Goal: Answer question/provide support

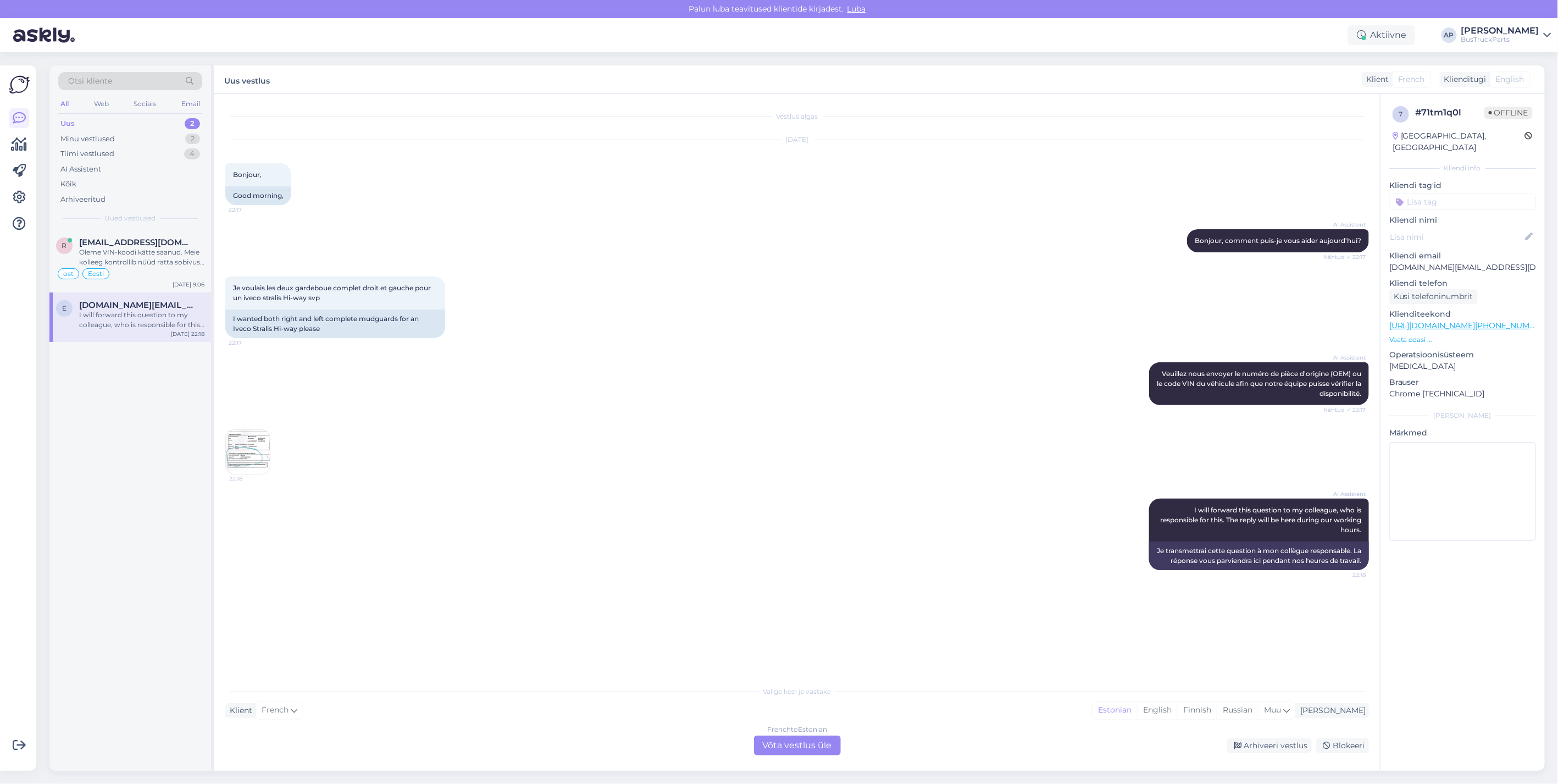
click at [78, 119] on div "Uus 2" at bounding box center [130, 124] width 144 height 15
click at [159, 308] on span "[DOMAIN_NAME][EMAIL_ADDRESS][DOMAIN_NAME]" at bounding box center [136, 305] width 114 height 10
drag, startPoint x: 1392, startPoint y: 255, endPoint x: 1530, endPoint y: 256, distance: 138.0
click at [1530, 261] on p "[DOMAIN_NAME][EMAIL_ADDRESS][DOMAIN_NAME]" at bounding box center [1463, 267] width 147 height 12
drag, startPoint x: 1530, startPoint y: 256, endPoint x: 1495, endPoint y: 260, distance: 35.2
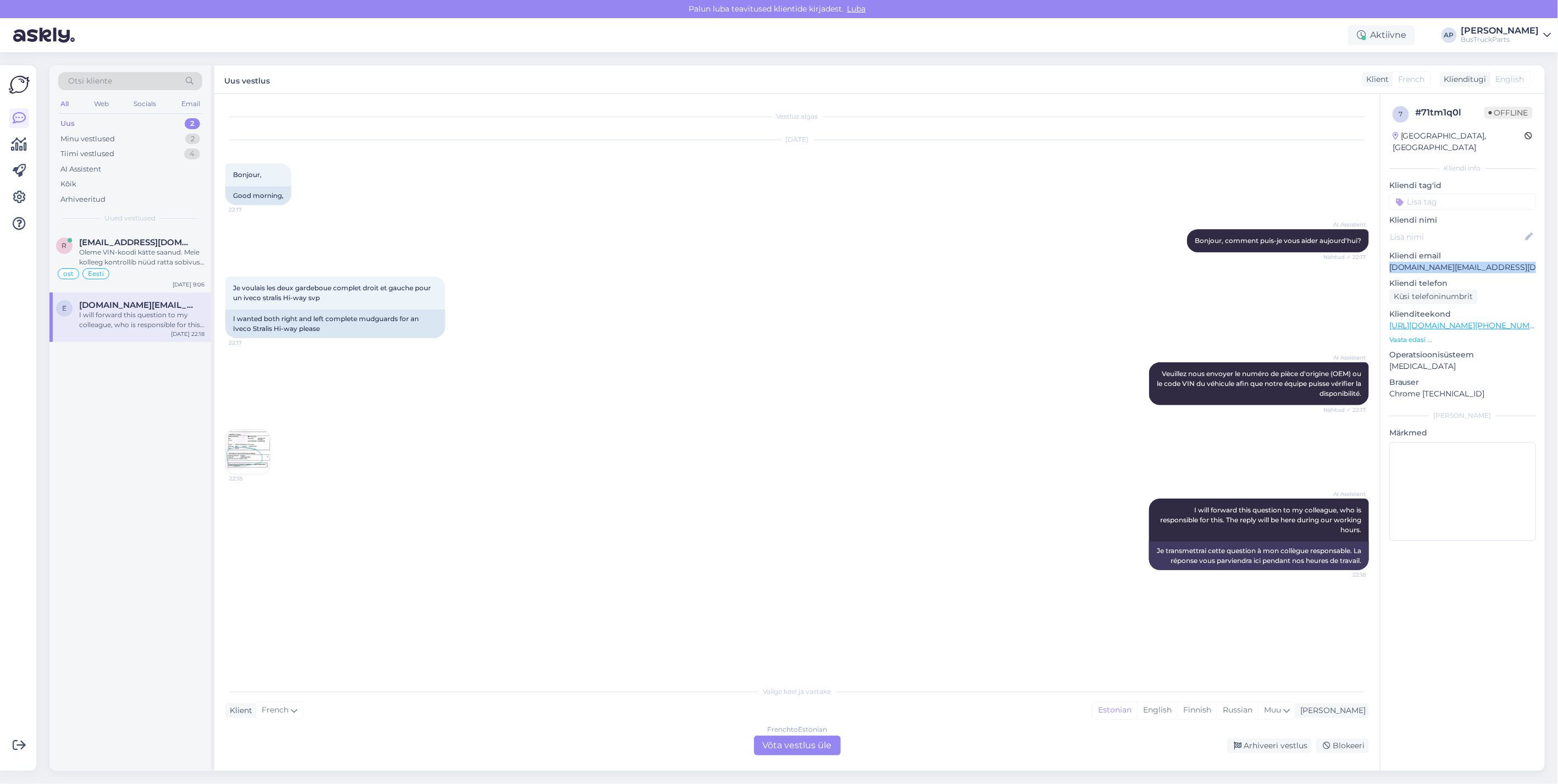
copy p "[DOMAIN_NAME][EMAIL_ADDRESS][DOMAIN_NAME]"
drag, startPoint x: 819, startPoint y: 742, endPoint x: 849, endPoint y: 734, distance: 31.0
click at [819, 742] on div "French to Estonian Võta vestlus üle" at bounding box center [797, 746] width 87 height 20
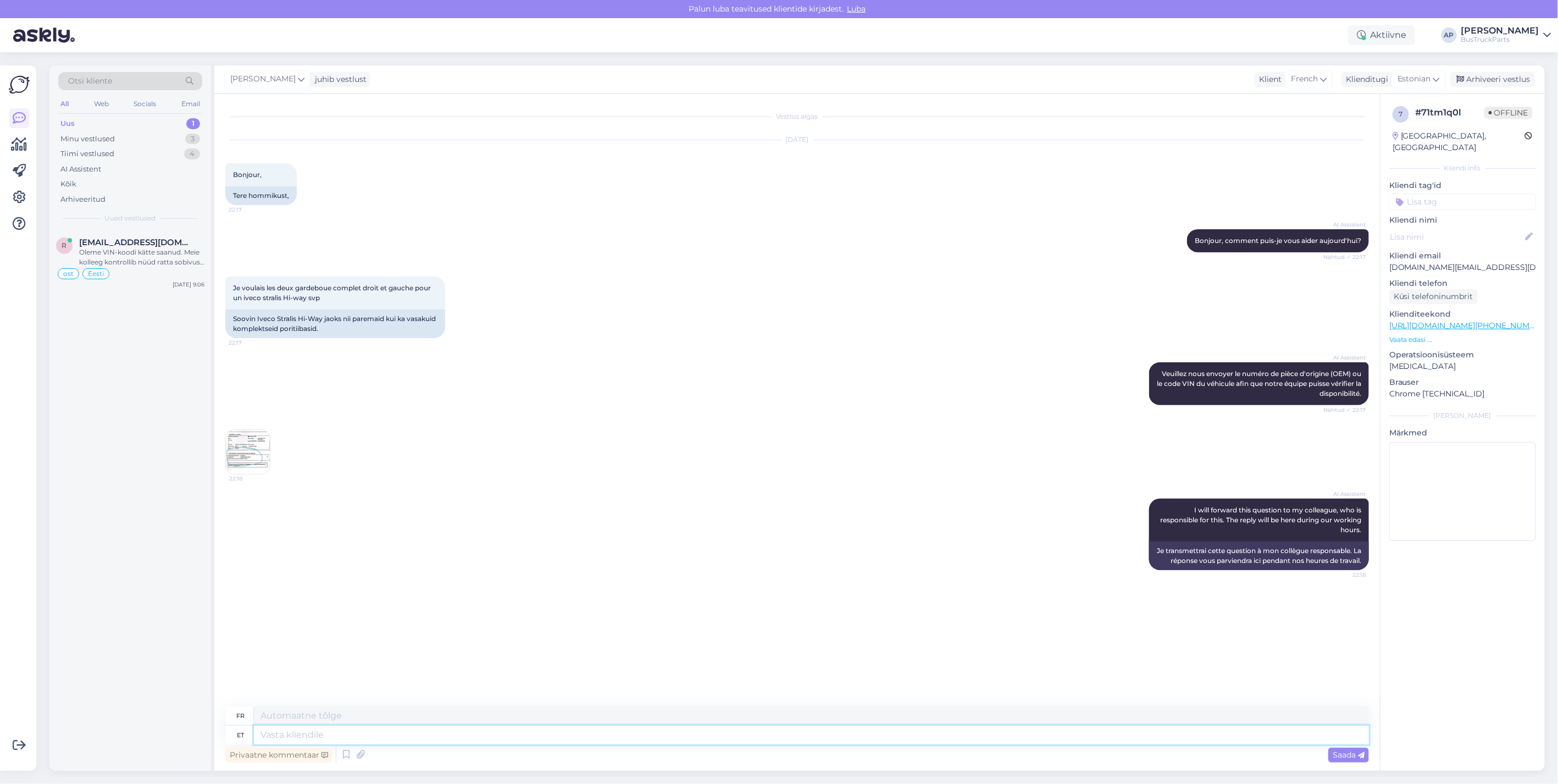
click at [316, 736] on textarea at bounding box center [812, 735] width 1115 height 18
type textarea "hello"
type textarea "Bonjour"
type textarea "hello."
type textarea "Bonjour."
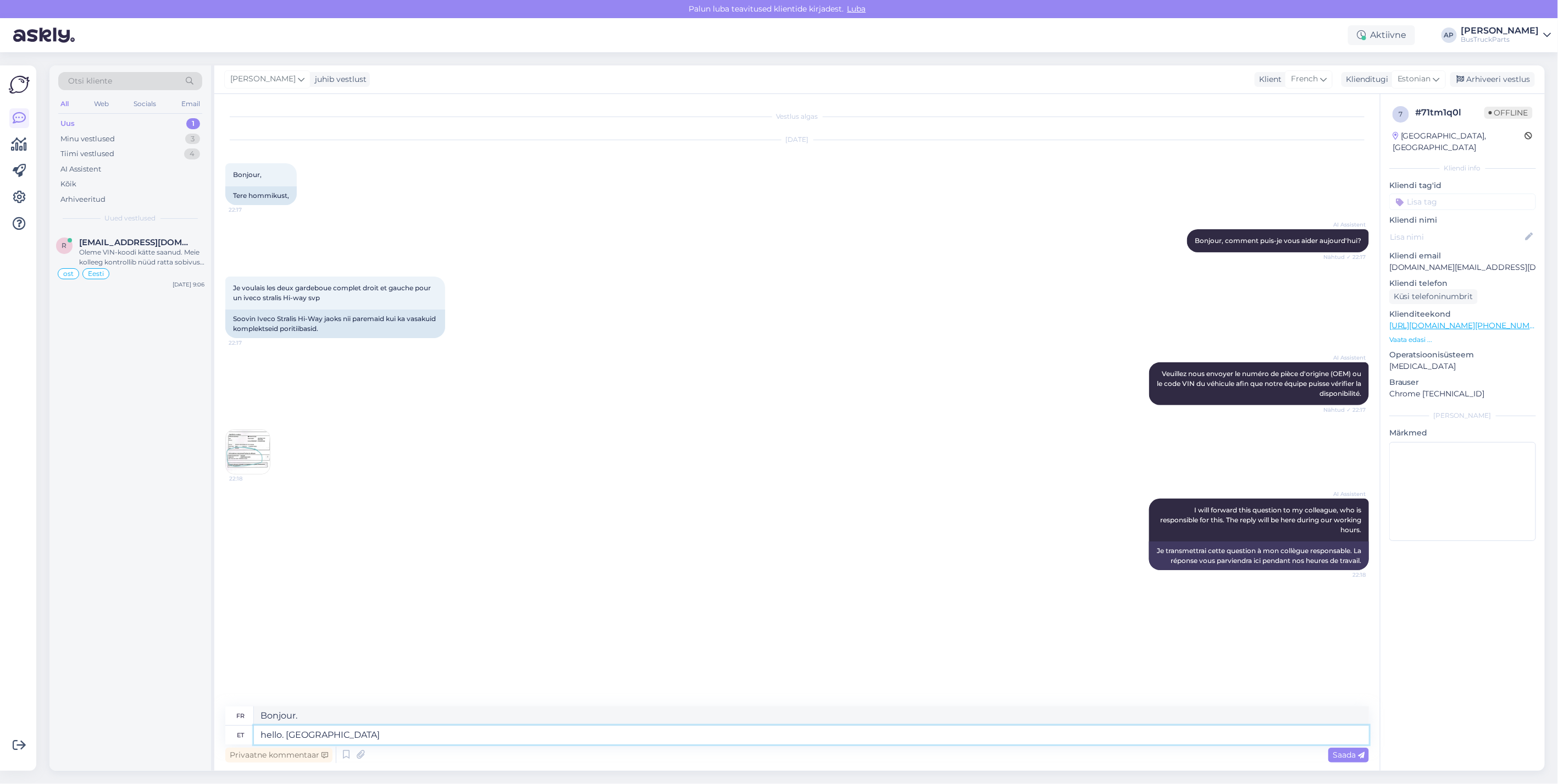
type textarea "hello. aswered"
type textarea "Bonjour. répondu"
type textarea "hello."
type textarea "Bonjour."
type textarea "hello. i"
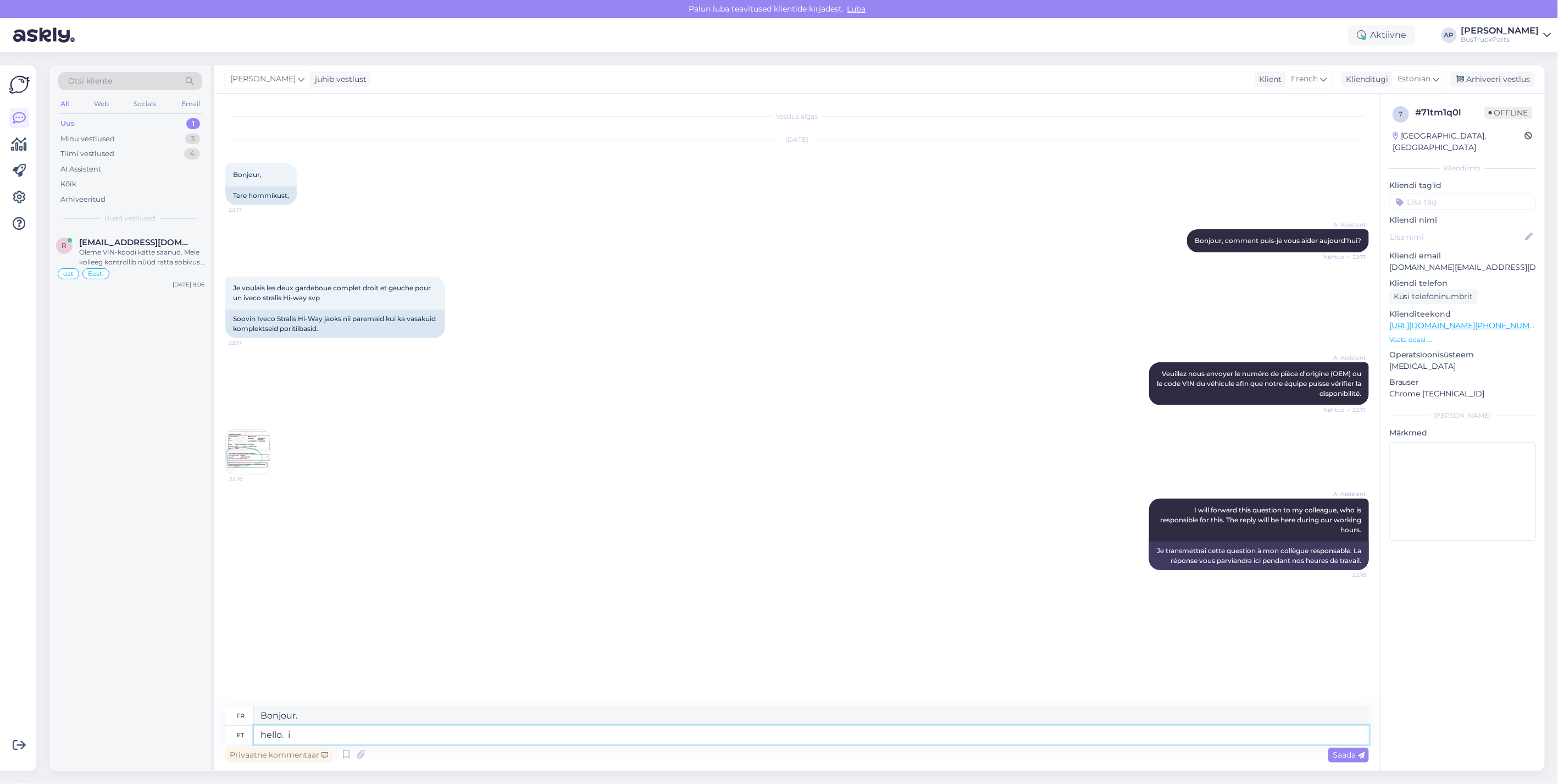
type textarea "Bonjour. je"
type textarea "hello. i see"
type textarea "Bonjour. Je vois"
type textarea "hello. i see that"
type textarea "Bonjour. Je vois ça"
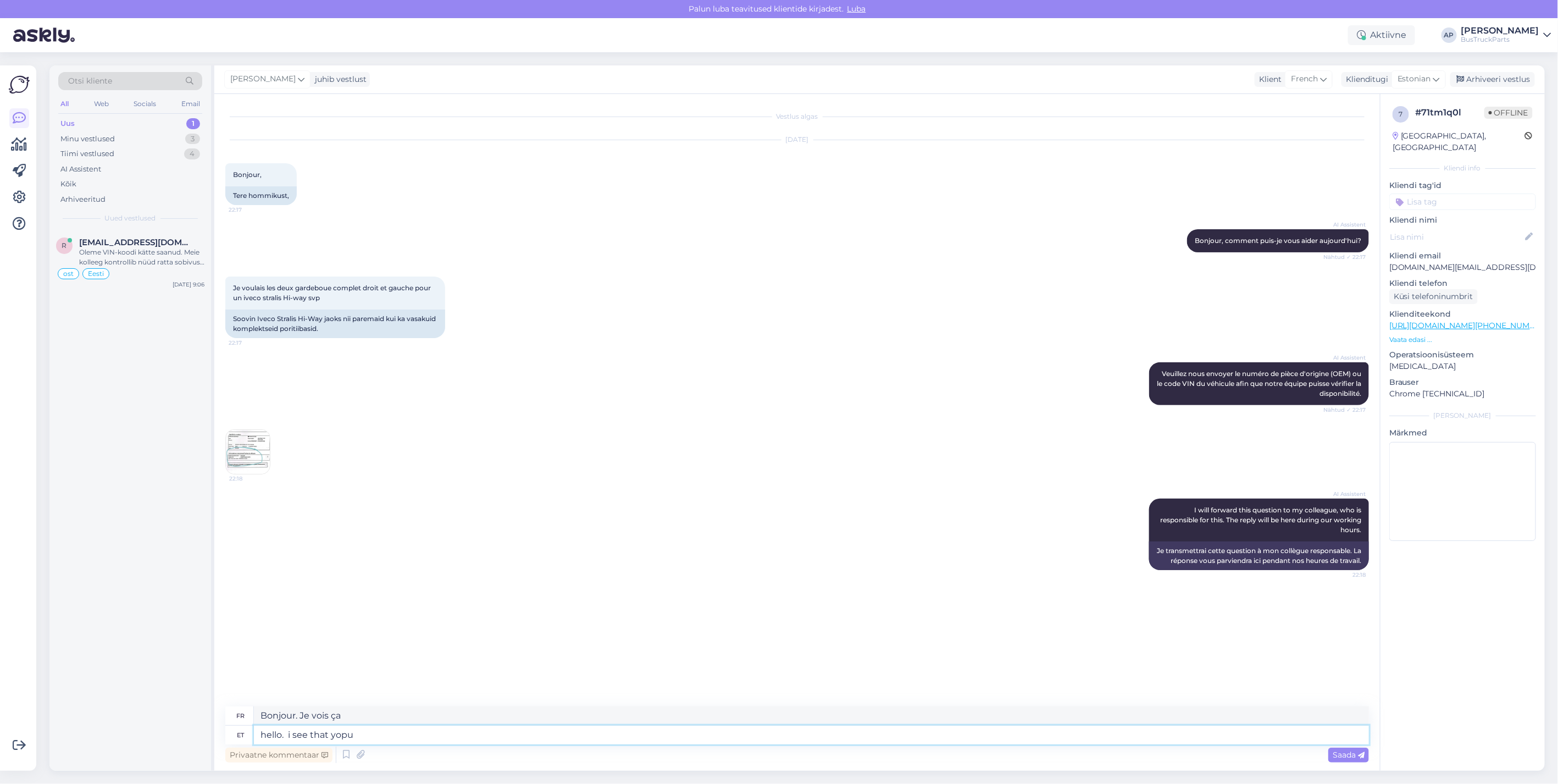
type textarea "hello. i see that yopu a"
type textarea "Bonjour. Je vois que vous"
type textarea "hello. i see that yopu already g"
type textarea "Bonjour. Je vois déjà que tu es là."
type textarea "hello. i see that yopu already got a"
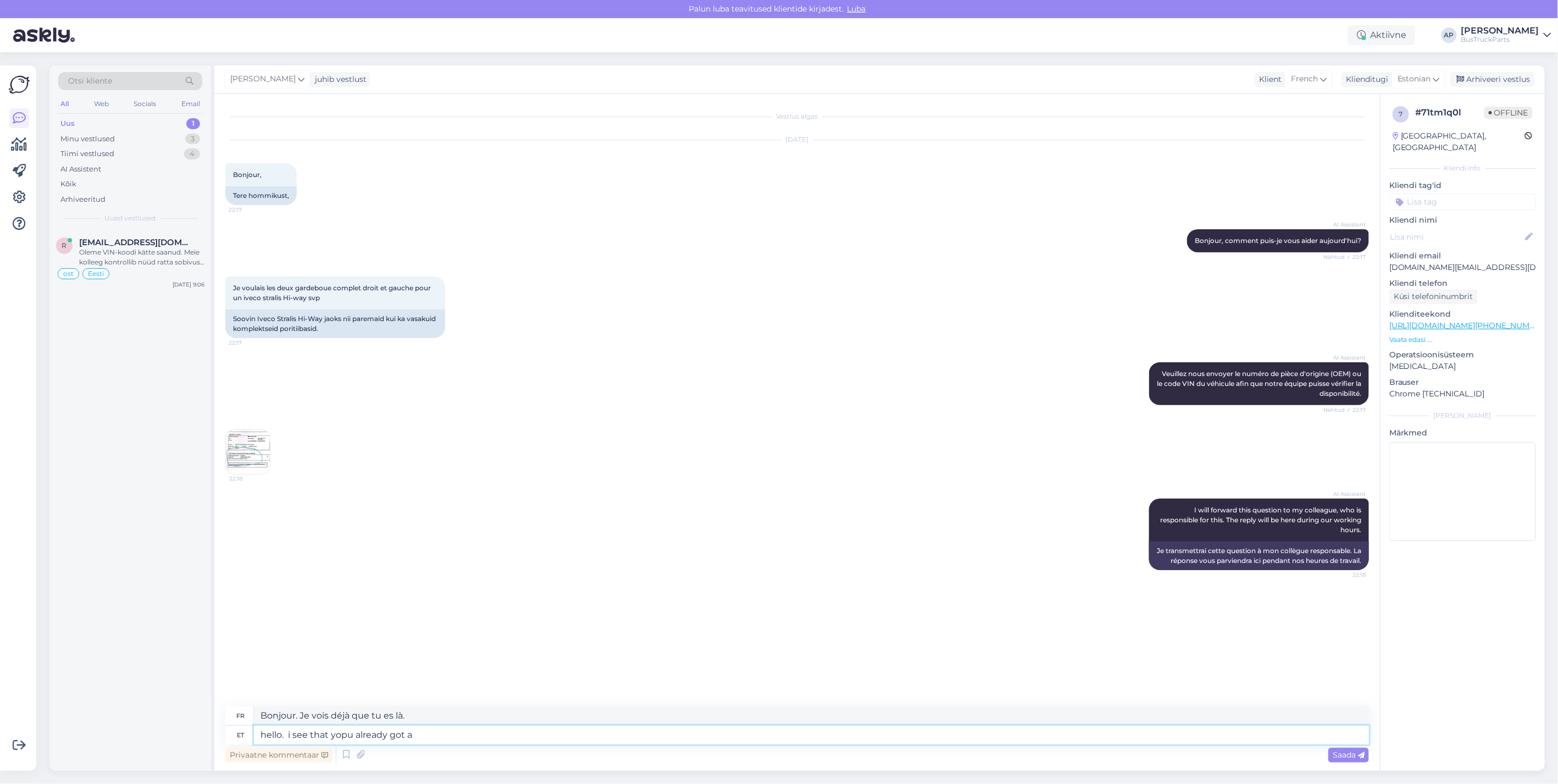
type textarea "Bonjour. Je vois que vous avez déjà"
type textarea "hello. i see that yopu already got an"
type textarea "Bonjour. Je vois que vous avez déjà un"
type textarea "hello. i see that yopu alread"
type textarea "Bonjour. Je vois que vous avez déjà"
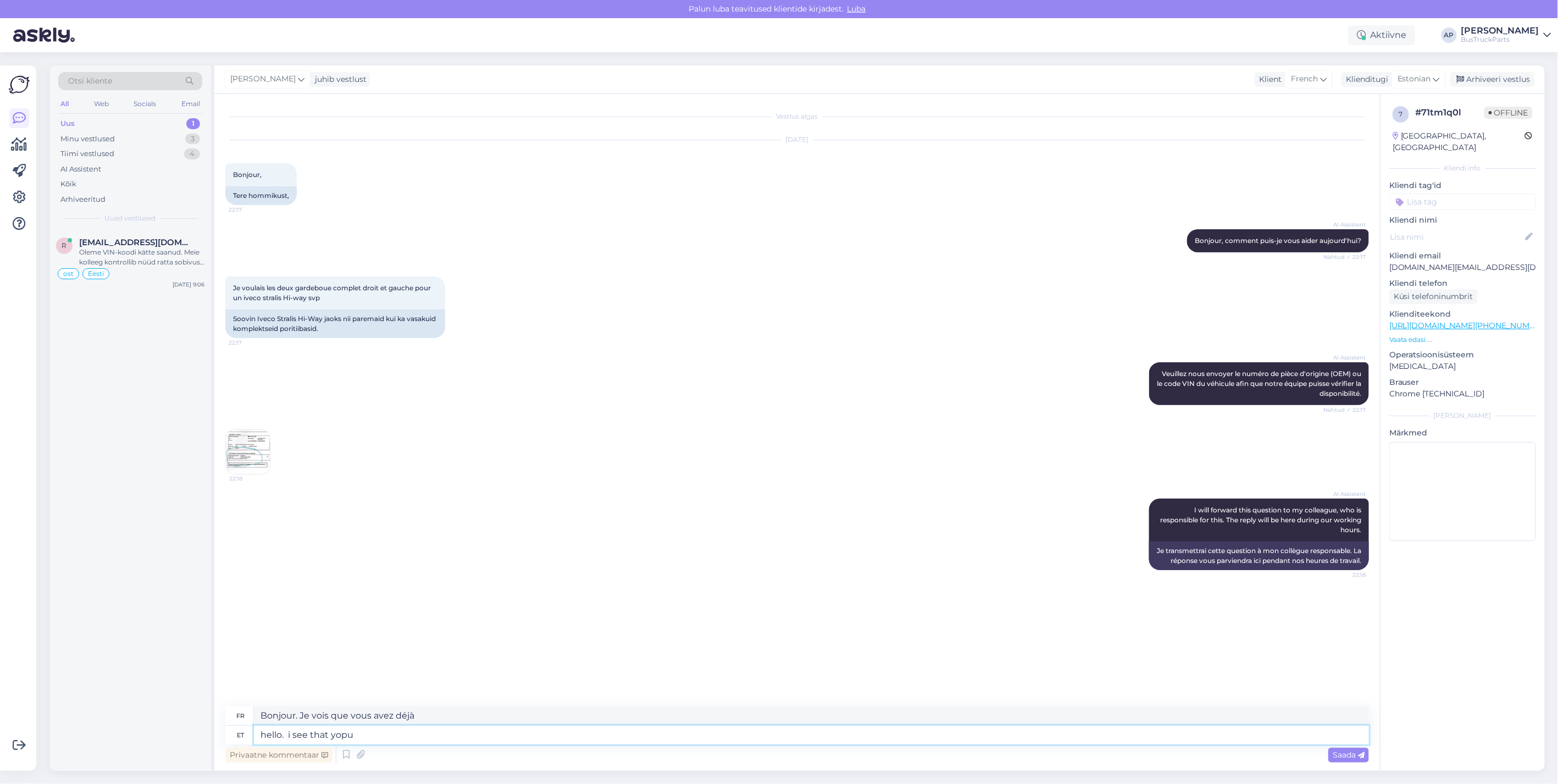
type textarea "hello. i see that yopu"
type textarea "Bonjour. Je vois déjà que tu es là."
type textarea "hello. i see"
type textarea "Bonjour. Je vois que vous"
type textarea "hello. i"
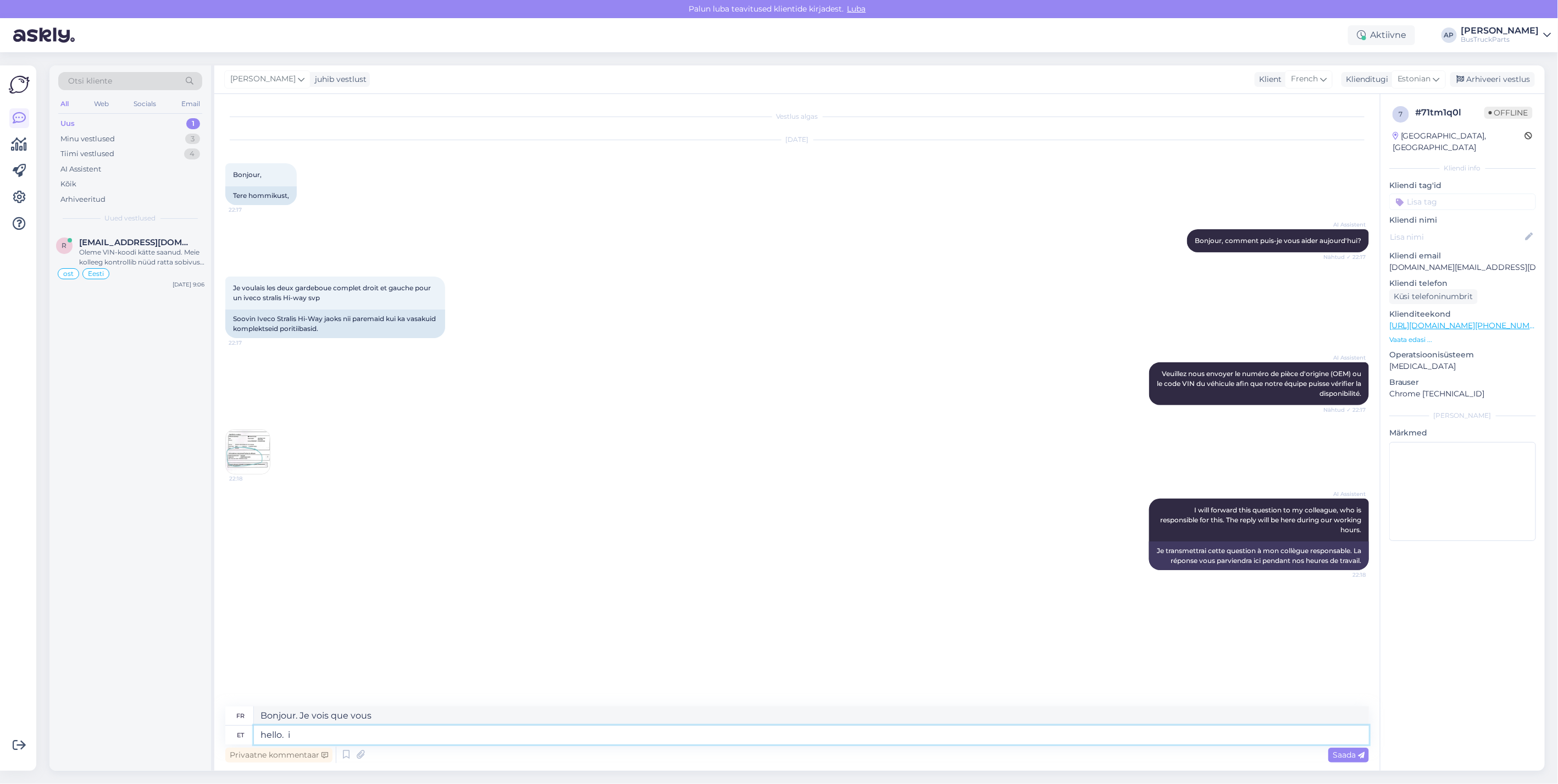
type textarea "Bonjour. Je vois ça"
type textarea "hello"
type textarea "Bonjour. je"
type textarea "hel"
type textarea "Bonjour. Je vois"
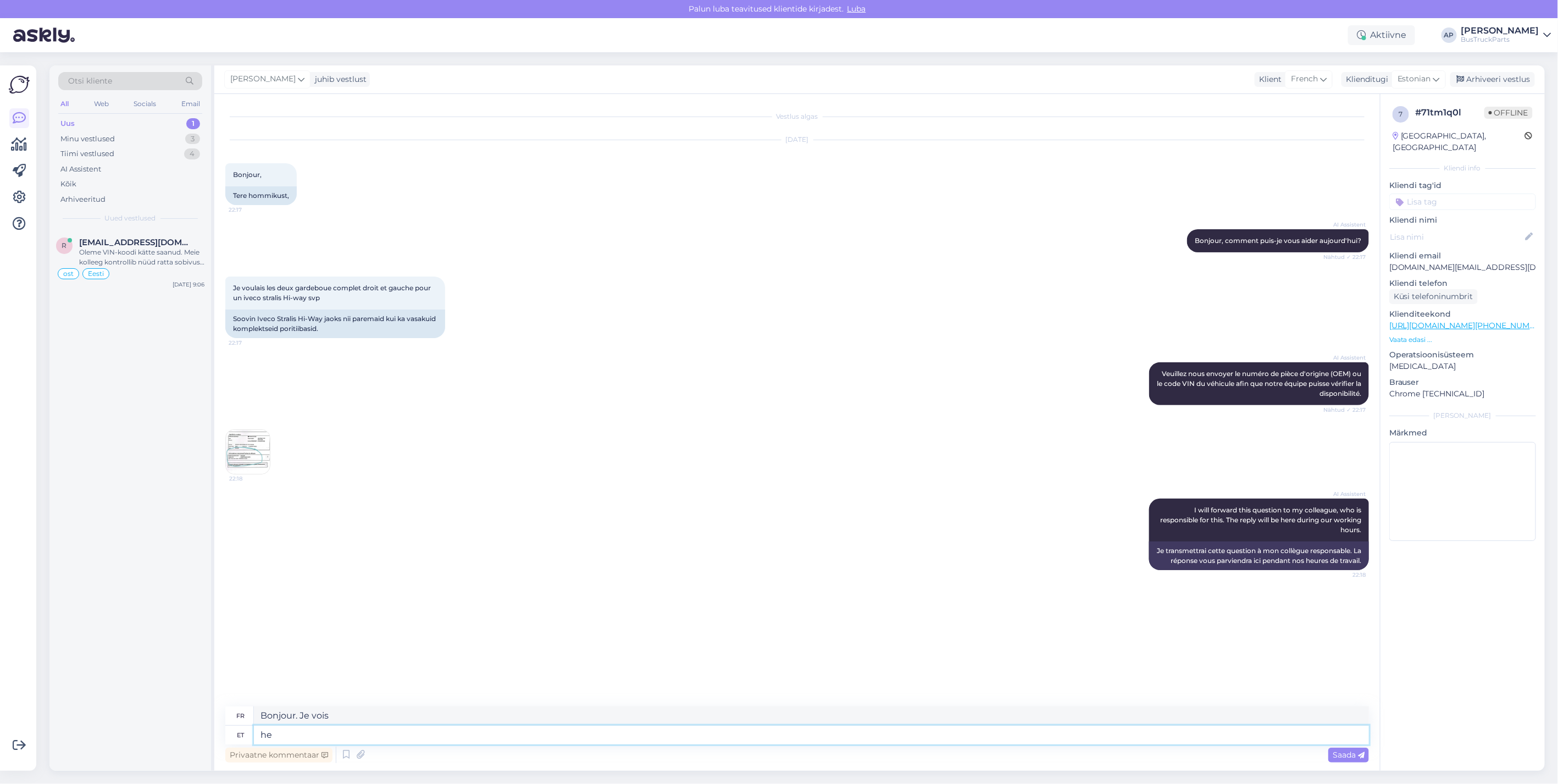
type textarea "h"
type textarea "Bonjour."
type textarea "tere."
type textarea "Bonjour"
type textarea "tere."
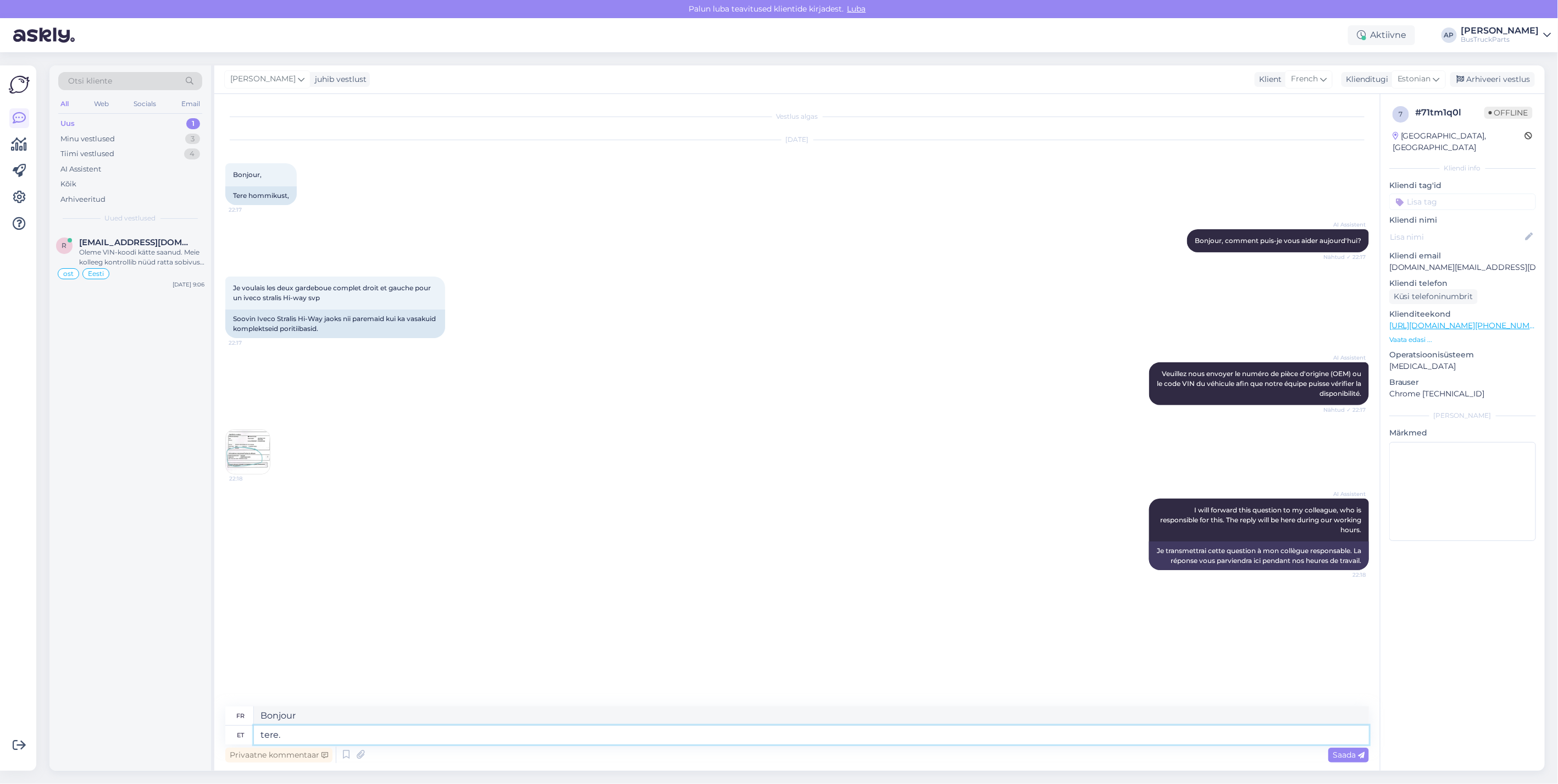
type textarea "Bonjour."
type textarea "tere. näen et"
type textarea "Bonjour, je vois."
type textarea "tere. näen et t"
type textarea "Bonjour. Je vois ça."
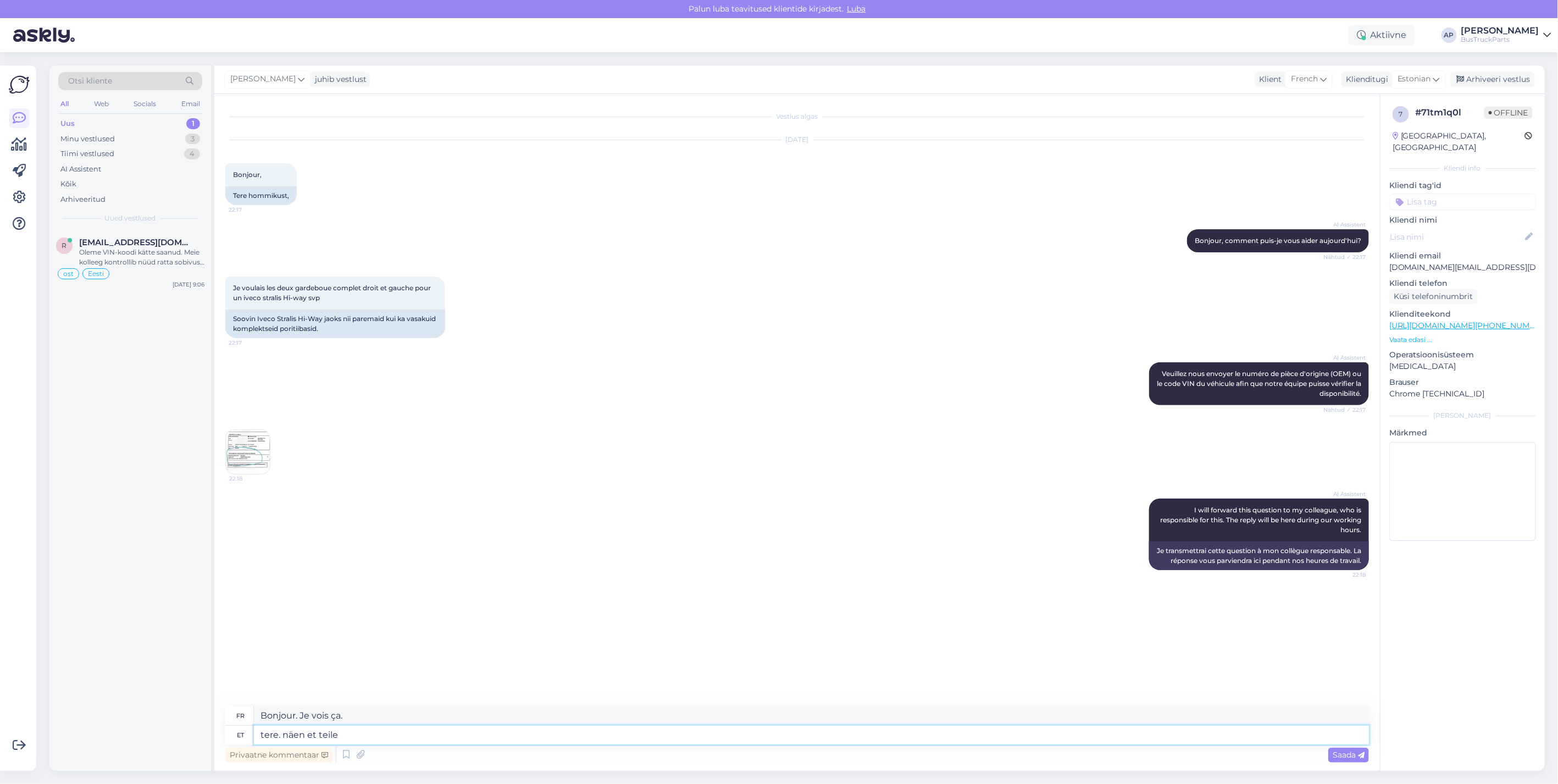
type textarea "tere. näen et teile"
type textarea "Bonjour, je te vois."
type textarea "tere. näen et teile on v"
type textarea "Bonjour. Je vois que vous allez bien."
type textarea "tere. näen et teile on vastatud"
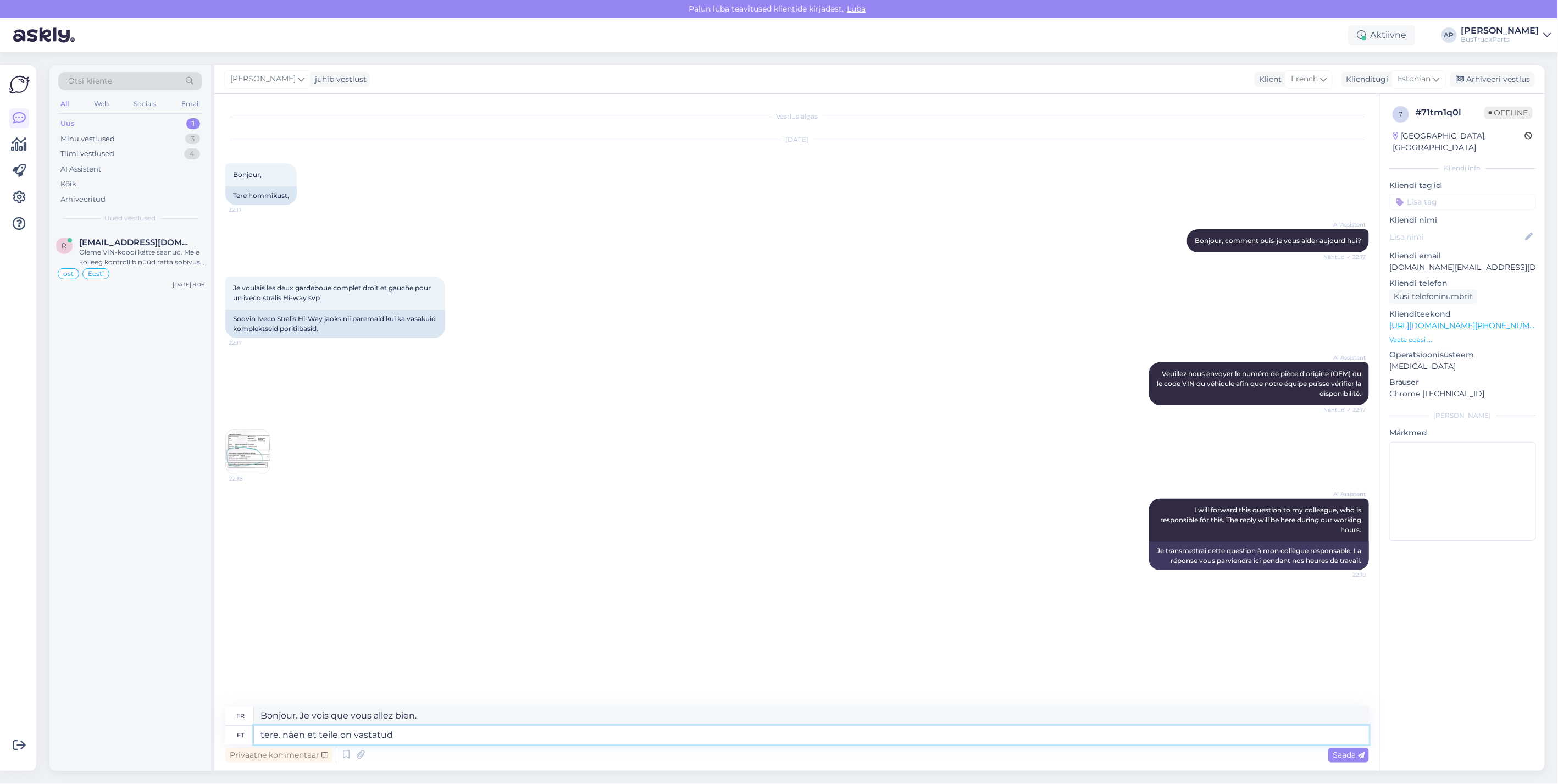
type textarea "Bonjour. Je vois que vous avez reçu une réponse."
type textarea "tere. näen et teile on"
type textarea "Bonjour. Je vois que vous allez bien."
type textarea "tere. näen et"
type textarea "Bonjour. Je vois ça."
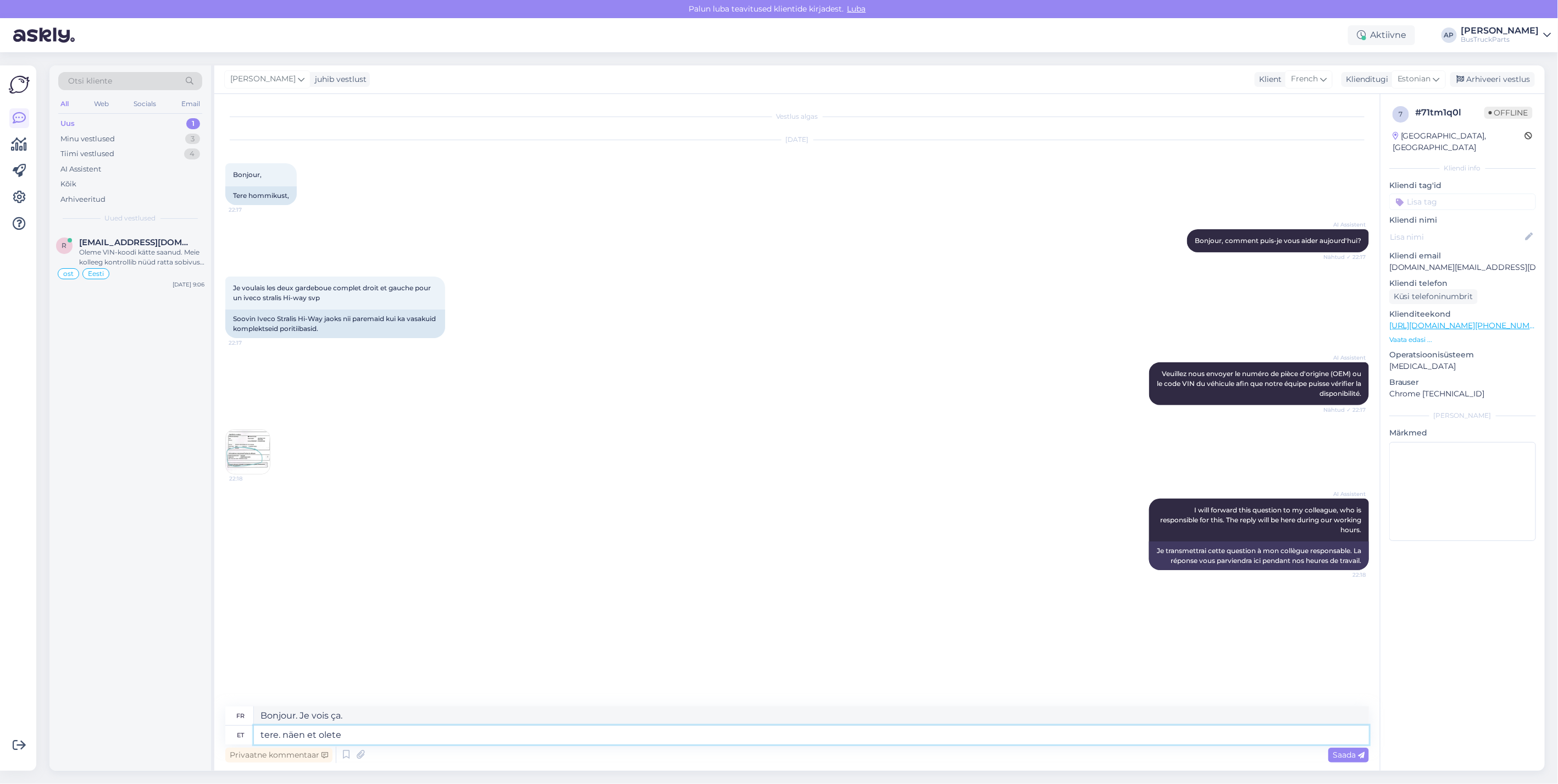
type textarea "tere. näen et olete"
type textarea "Bonjour. Je vois que vous êtes là."
type textarea "tere. näen et olete saatnud"
type textarea "Bonjour, je vois que vous avez envoyé."
type textarea "tere. näen et olete saatnud ka p"
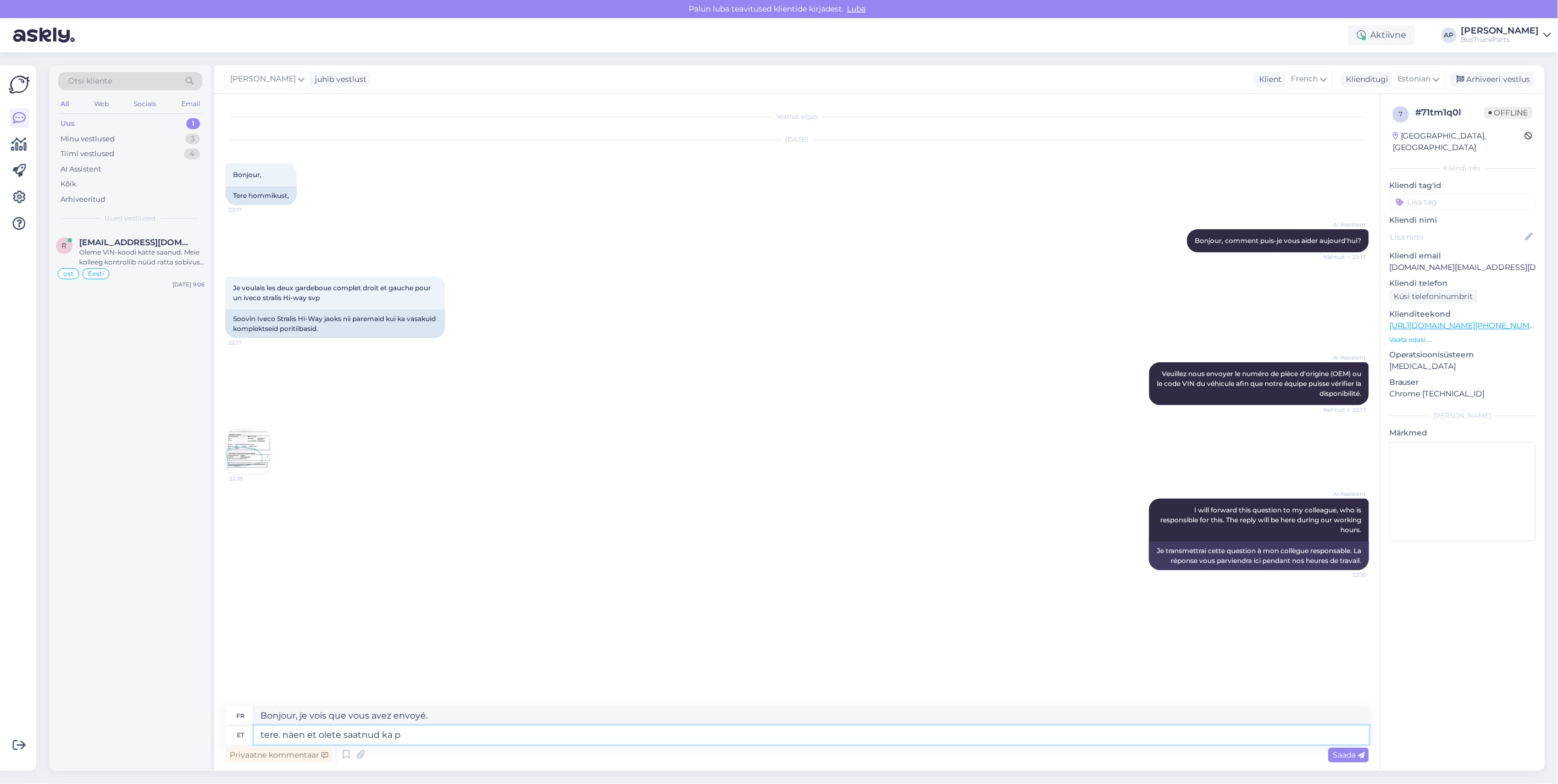
type textarea "Bonjour. Je vois que vous avez également envoyé"
type textarea "tere. näen et olete saatnud ka päringu"
type textarea "Bonjour. Je vois que vous avez également envoyé une demande."
type textarea "tere. näen et olete saatnud ka päringu emailil"
type textarea "Bonjour. Je vois que vous avez également envoyé un e-mail avec une demande."
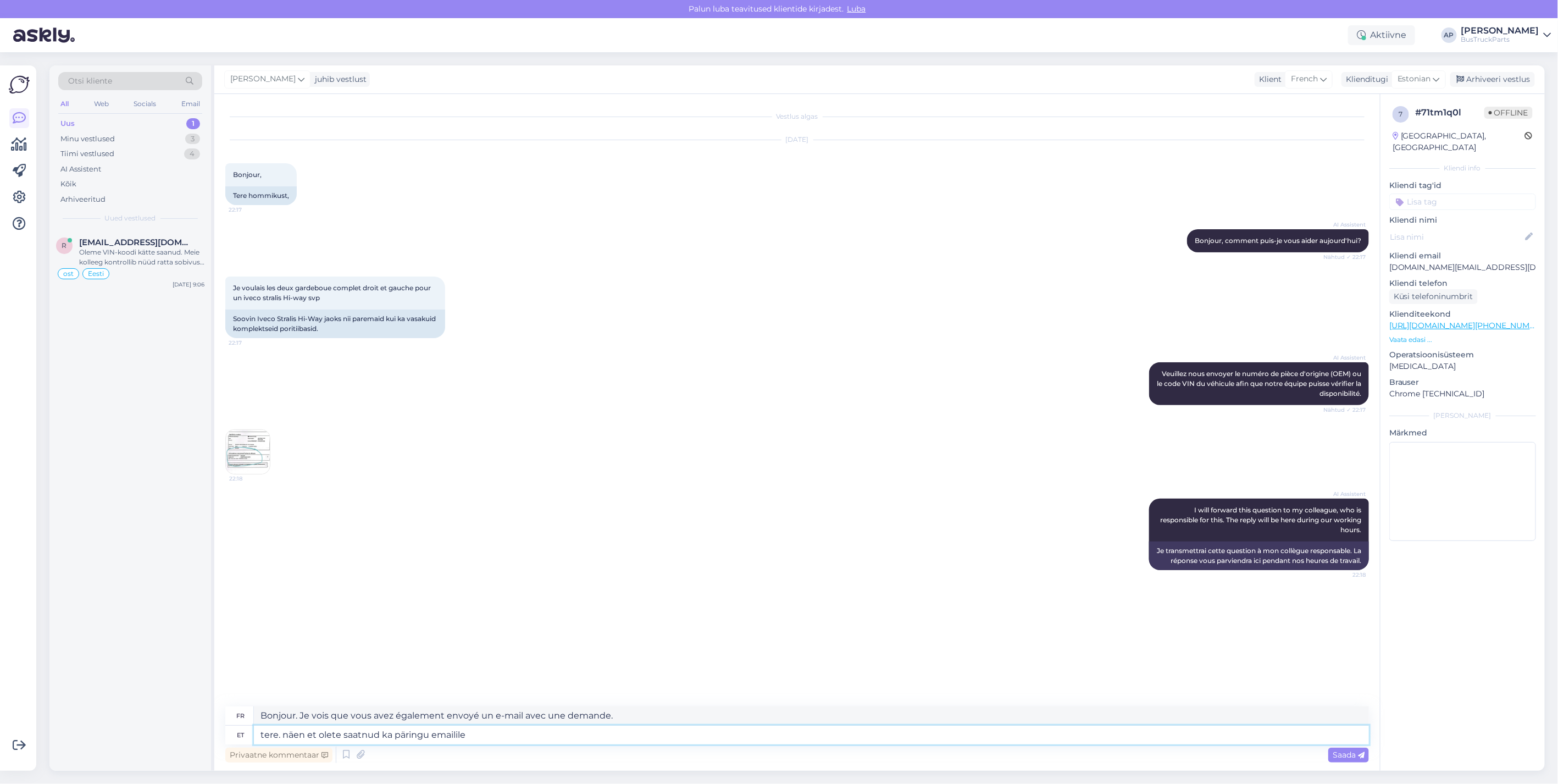
type textarea "tere. näen et olete saatnud ka päringu emailile"
type textarea "Bonjour. Je vois que vous avez également envoyé une demande par e-mail."
type textarea "tere. näen et olete saatnud ka päringu emailile ja"
type textarea "Bonjour. Je vois que vous avez également envoyé une demande par e-mail et"
type textarea "tere. näen et olete saatnud ka päringu emailile ja teile"
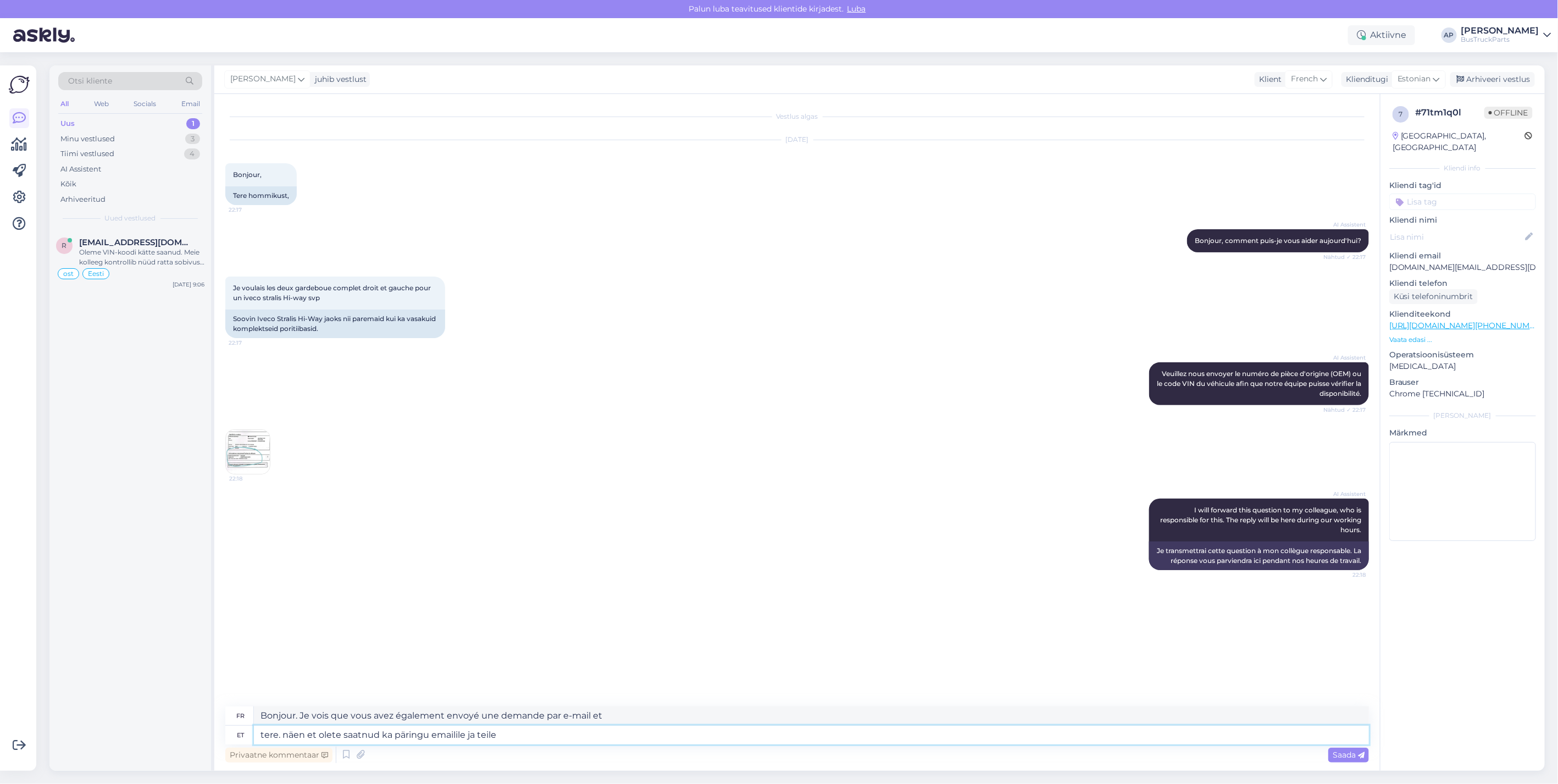
type textarea "Bonjour. Je vois que vous avez également envoyé une demande à votre adresse e-m…"
type textarea "tere. näen et olete saatnud ka päringu emailile ja teile on"
type textarea "Bonjour. Je vois que vous avez également envoyé une demande à l'adresse e-mail …"
type textarea "tere. näen et olete saatnud ka päringu emailile ja teile on vastatud"
type textarea "Bonjour. Je vois que vous avez également envoyé une demande par e-mail et que v…"
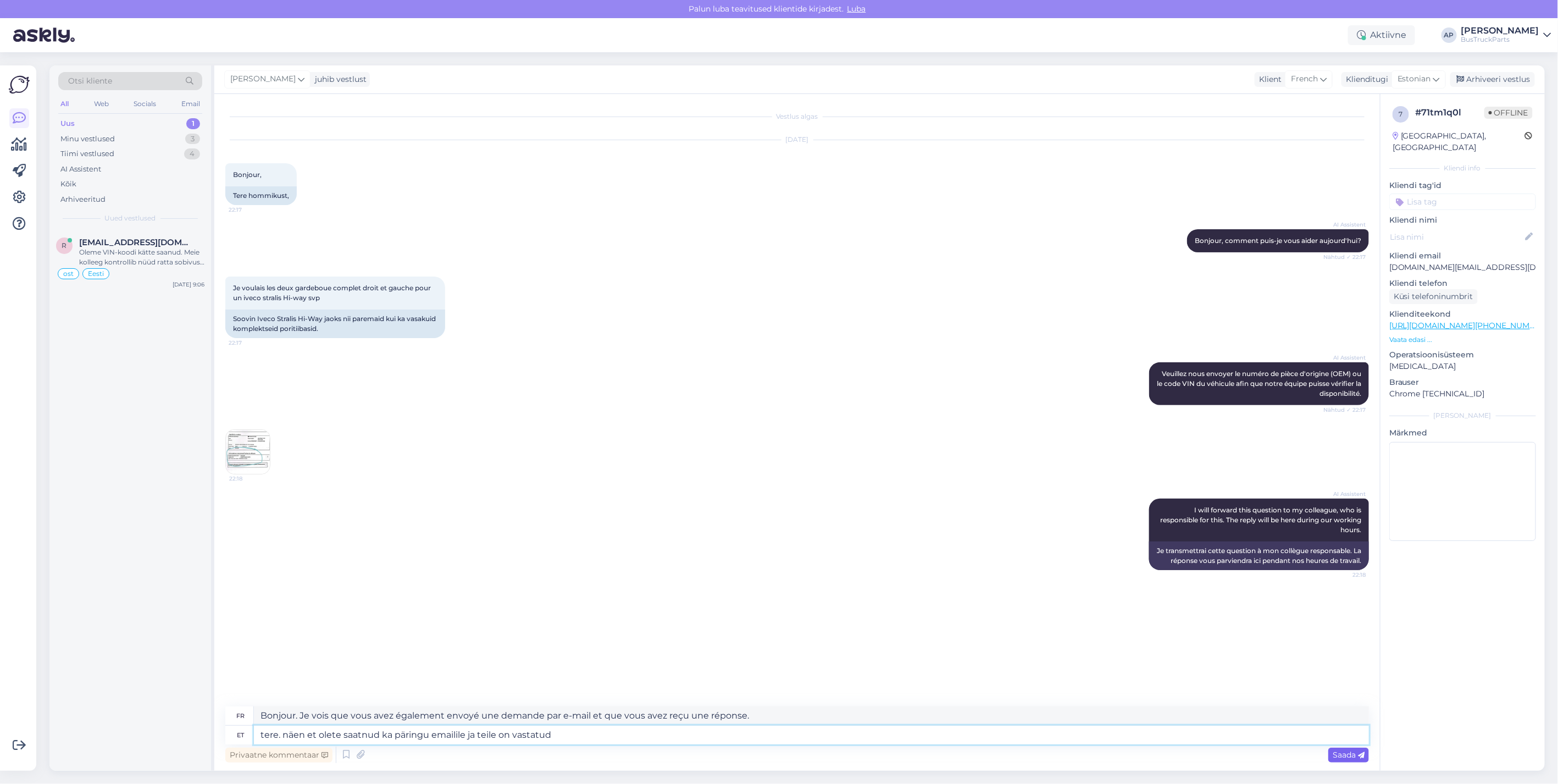
type textarea "tere. näen et olete saatnud ka päringu emailile ja teile on vastatud"
click at [1344, 754] on span "Saada" at bounding box center [1349, 755] width 32 height 10
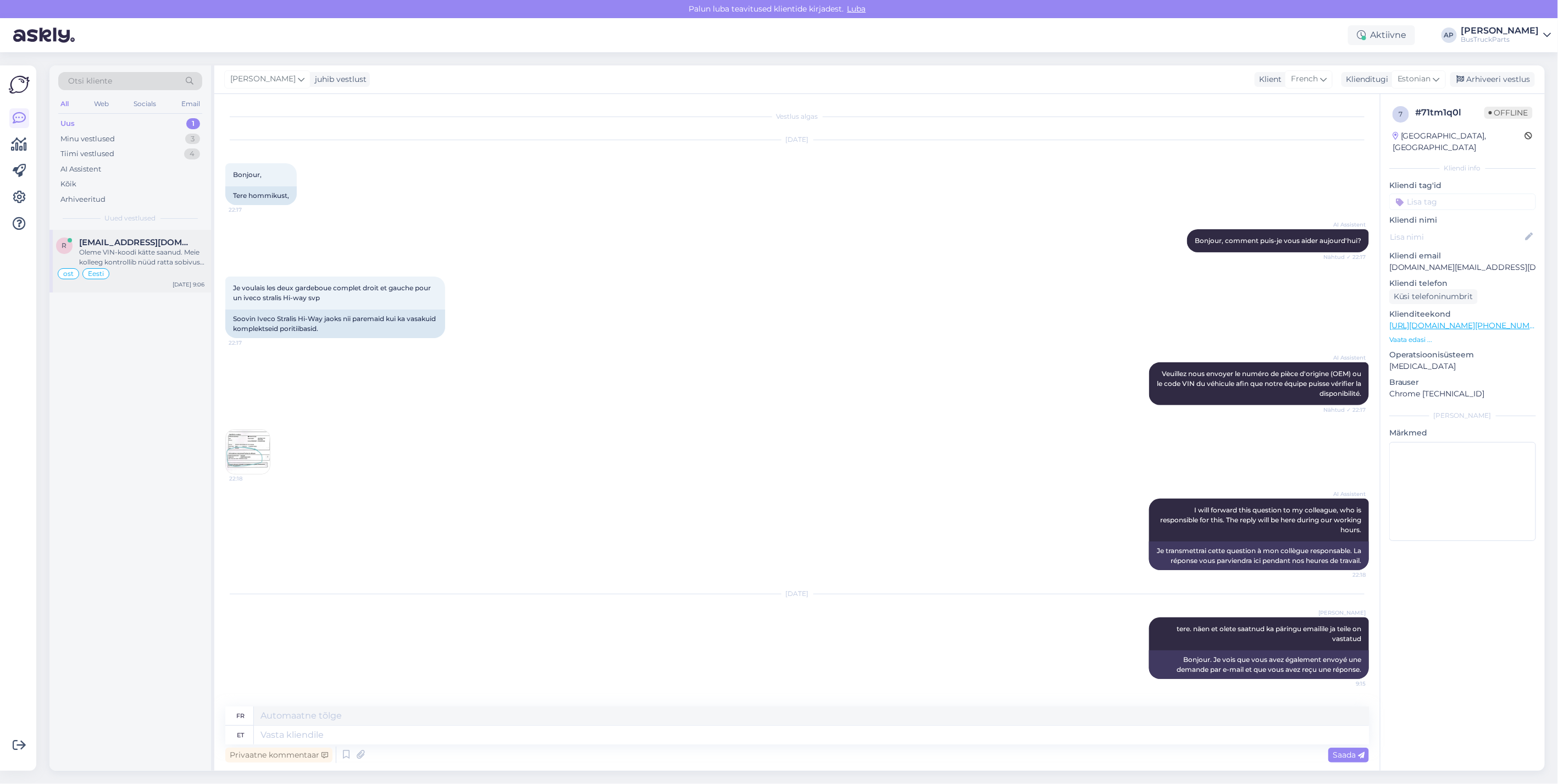
click at [123, 245] on span "[EMAIL_ADDRESS][DOMAIN_NAME]" at bounding box center [136, 242] width 114 height 10
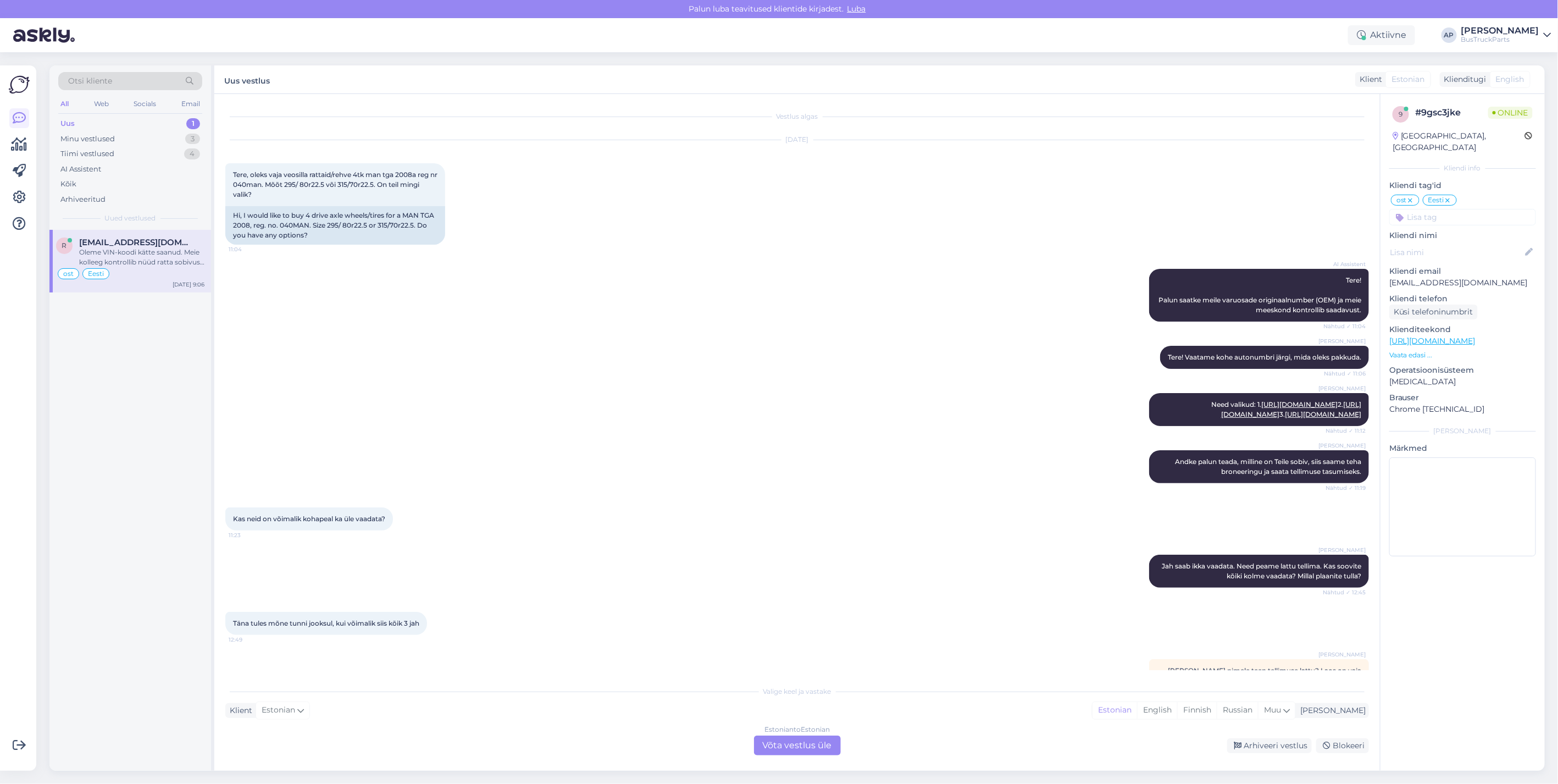
scroll to position [1279, 0]
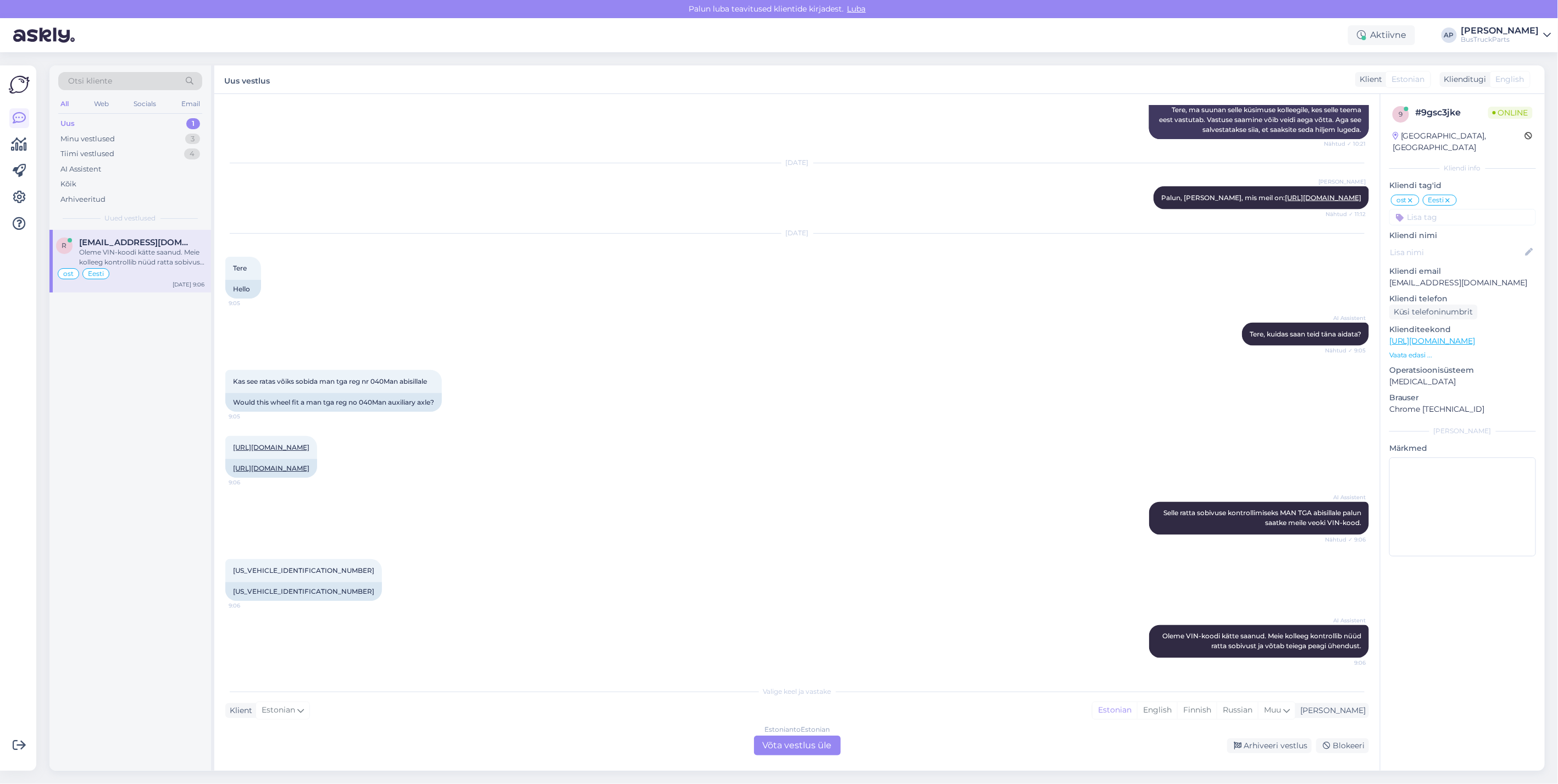
click at [827, 738] on div "Estonian to Estonian Võta vestlus üle" at bounding box center [797, 746] width 87 height 20
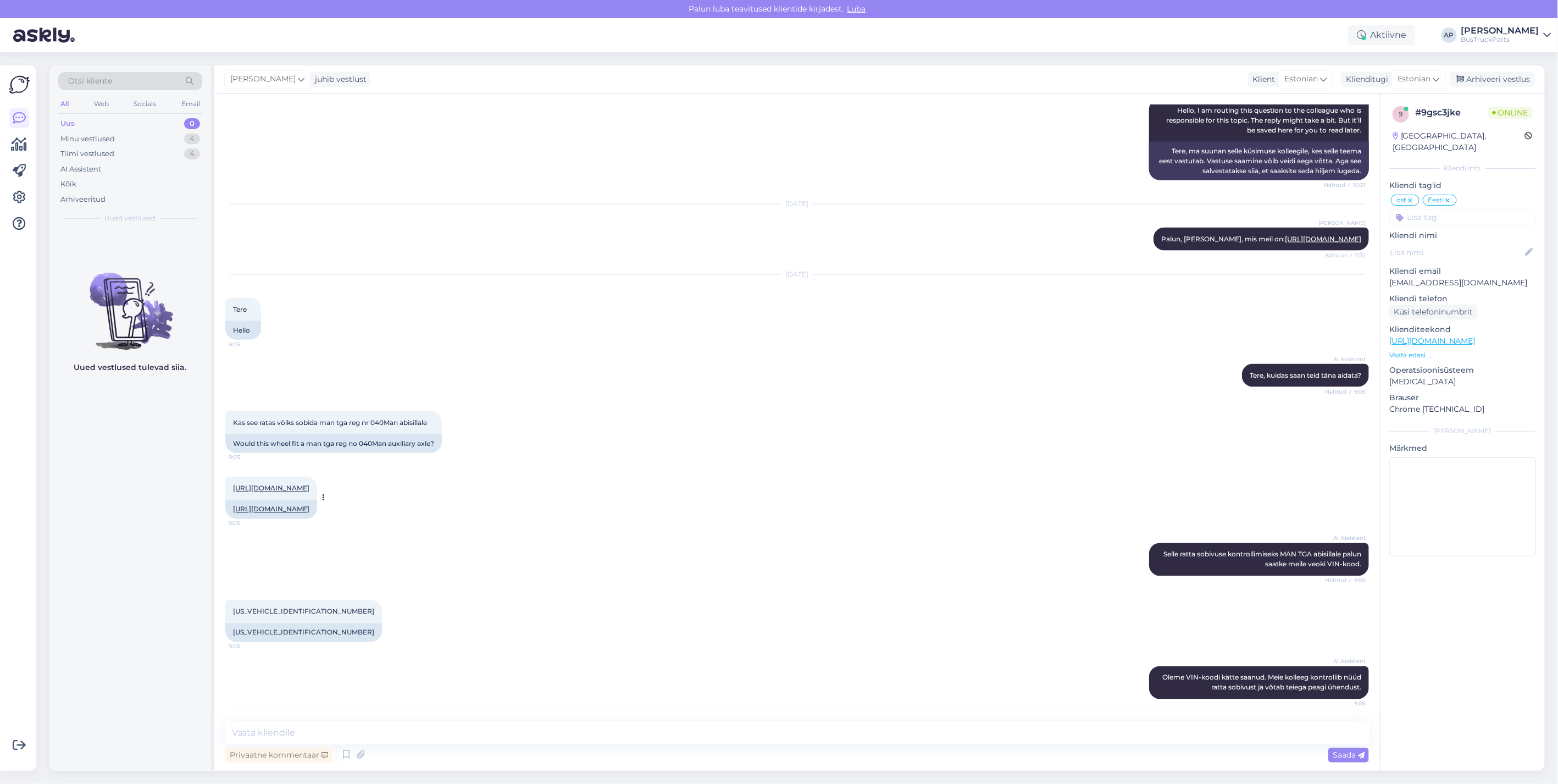
click at [294, 477] on div "[URL][DOMAIN_NAME] 9:06" at bounding box center [271, 488] width 92 height 23
click at [297, 484] on link "[URL][DOMAIN_NAME]" at bounding box center [271, 488] width 77 height 8
click at [386, 751] on div "Privaatne kommentaar Saada" at bounding box center [797, 754] width 1144 height 21
click at [313, 733] on textarea at bounding box center [797, 733] width 1144 height 23
type textarea "tere. vaja on rehvi mõõte."
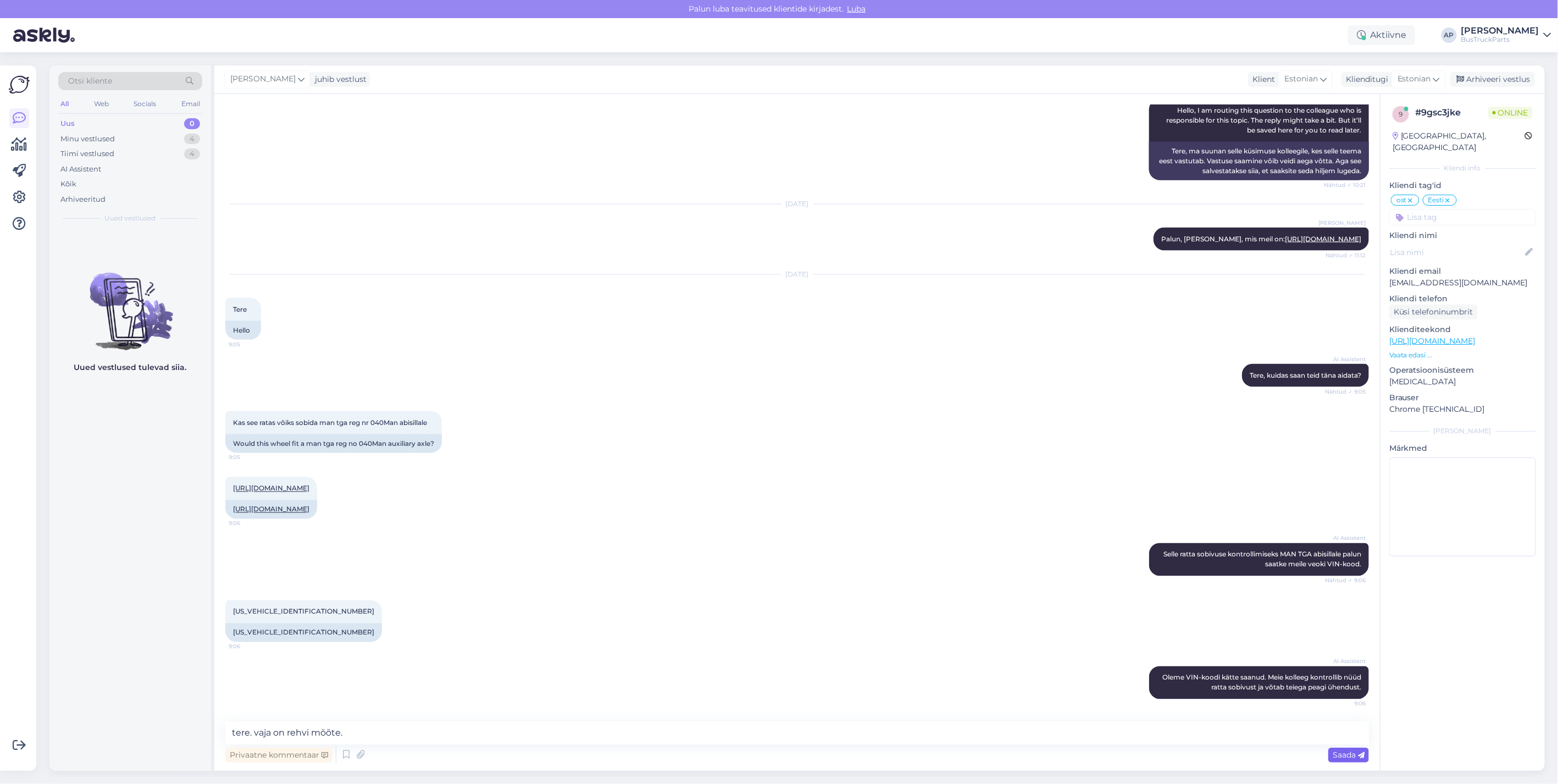
click at [1338, 753] on span "Saada" at bounding box center [1349, 755] width 32 height 10
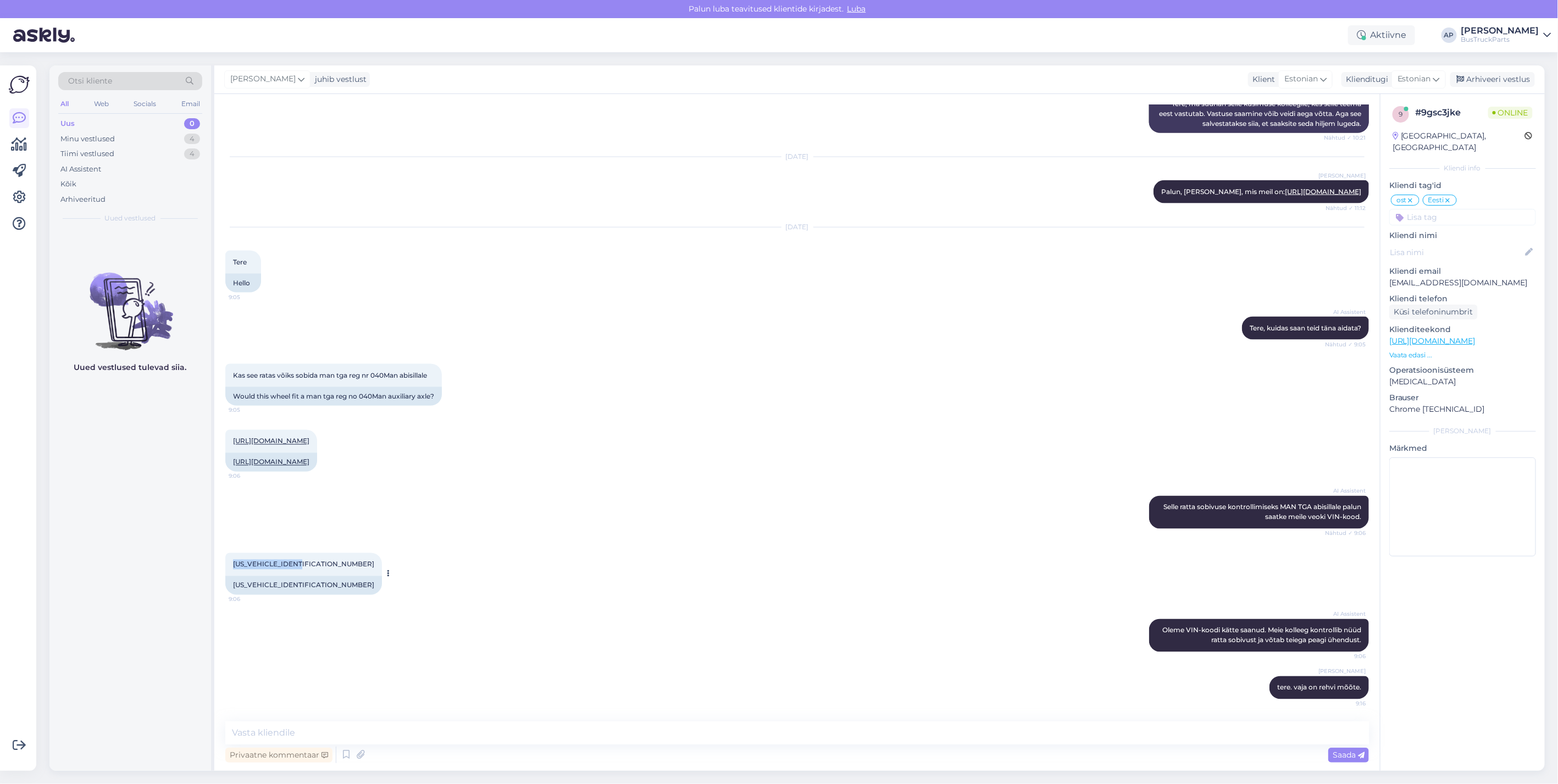
drag, startPoint x: 310, startPoint y: 561, endPoint x: 226, endPoint y: 563, distance: 84.0
click at [226, 563] on div "[US_VEHICLE_IDENTIFICATION_NUMBER] 9:06" at bounding box center [304, 564] width 157 height 23
drag, startPoint x: 226, startPoint y: 563, endPoint x: 254, endPoint y: 564, distance: 28.0
copy span "[US_VEHICLE_IDENTIFICATION_NUMBER]"
click at [284, 729] on textarea at bounding box center [797, 733] width 1144 height 23
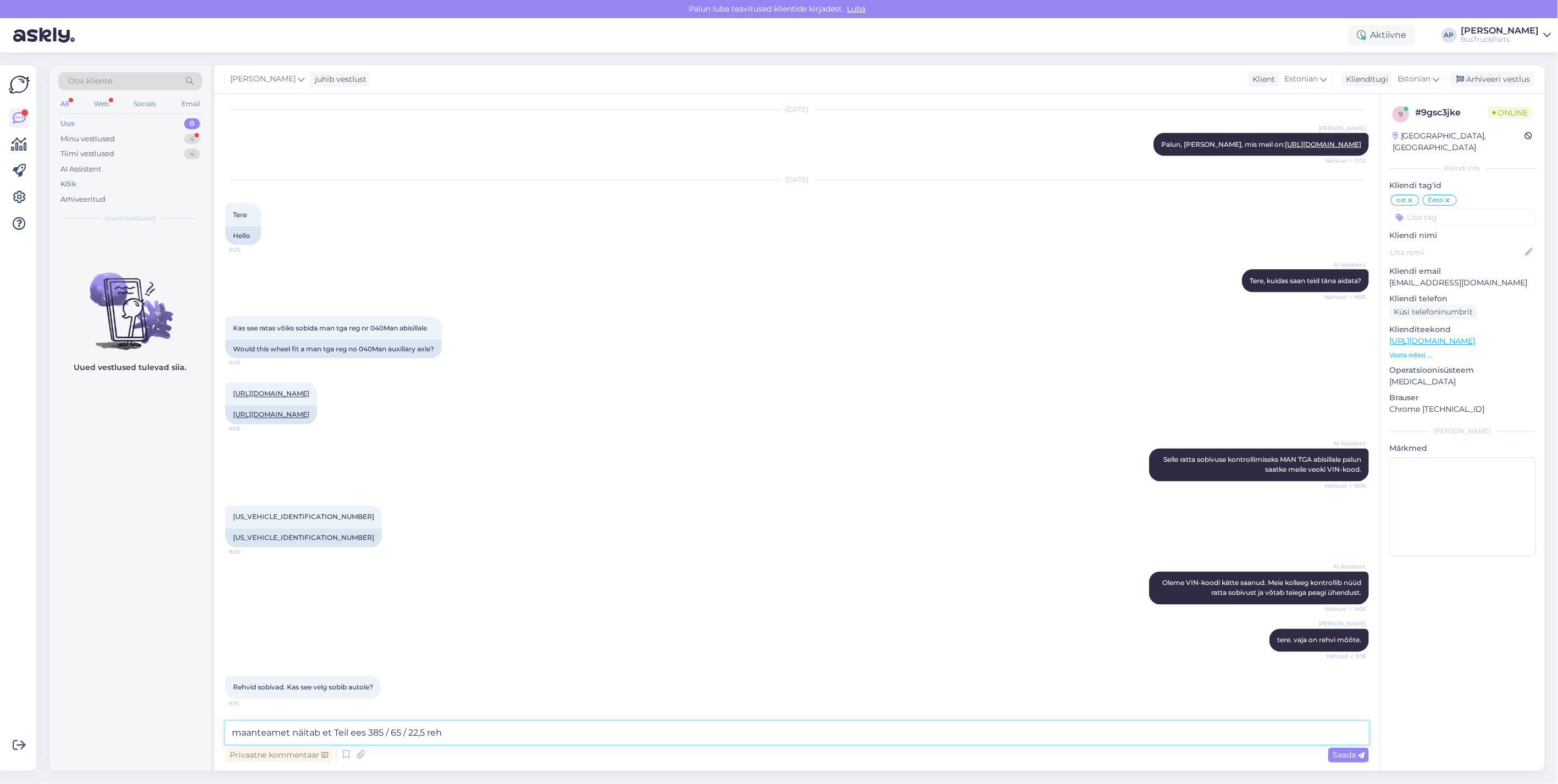
scroll to position [1333, 0]
type textarea "maanteamet näitab et Teil ees 385 / 65 / 22,5 rehv?"
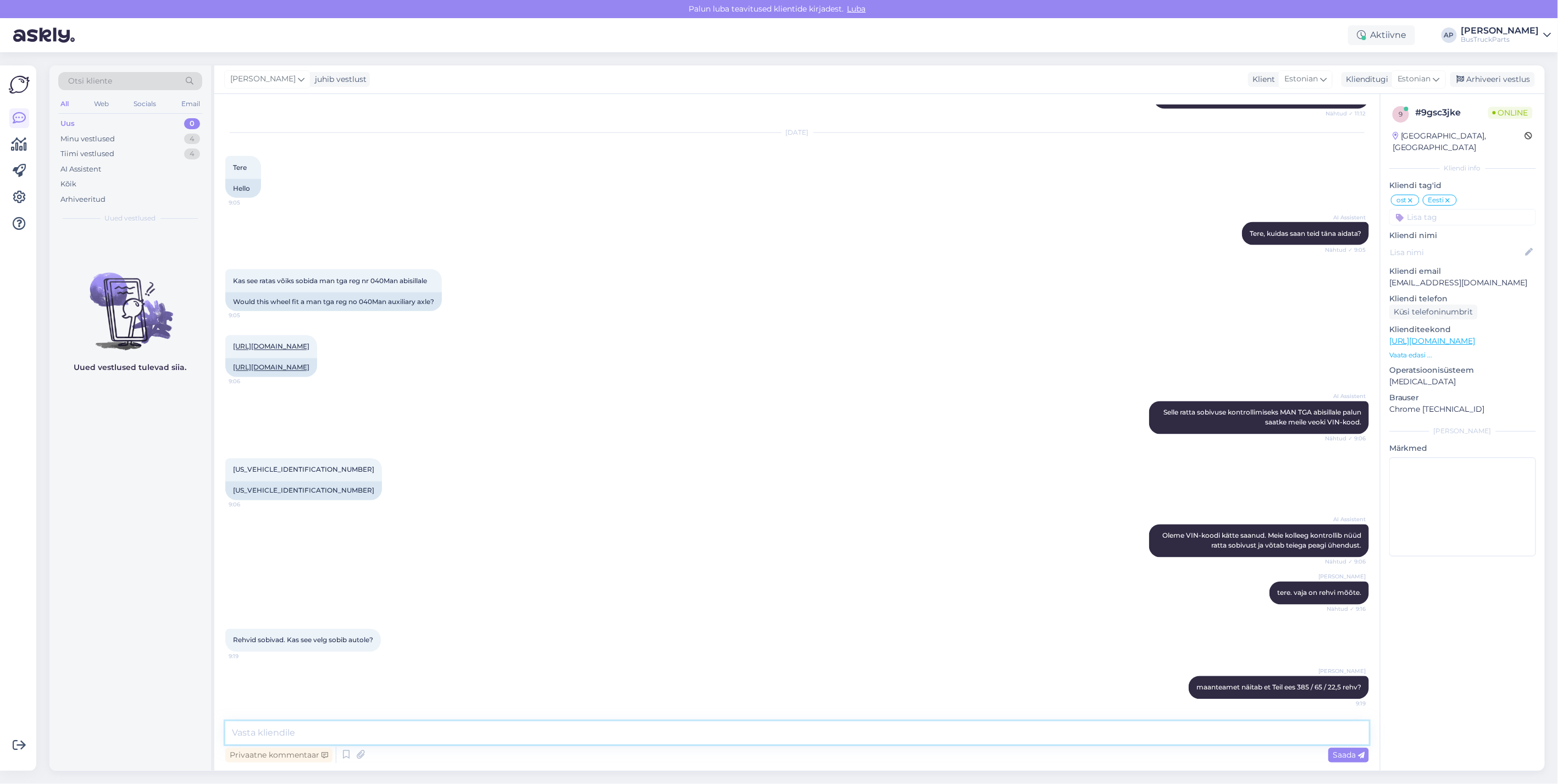
scroll to position [1380, 0]
click at [292, 342] on link "[URL][DOMAIN_NAME]" at bounding box center [271, 346] width 77 height 8
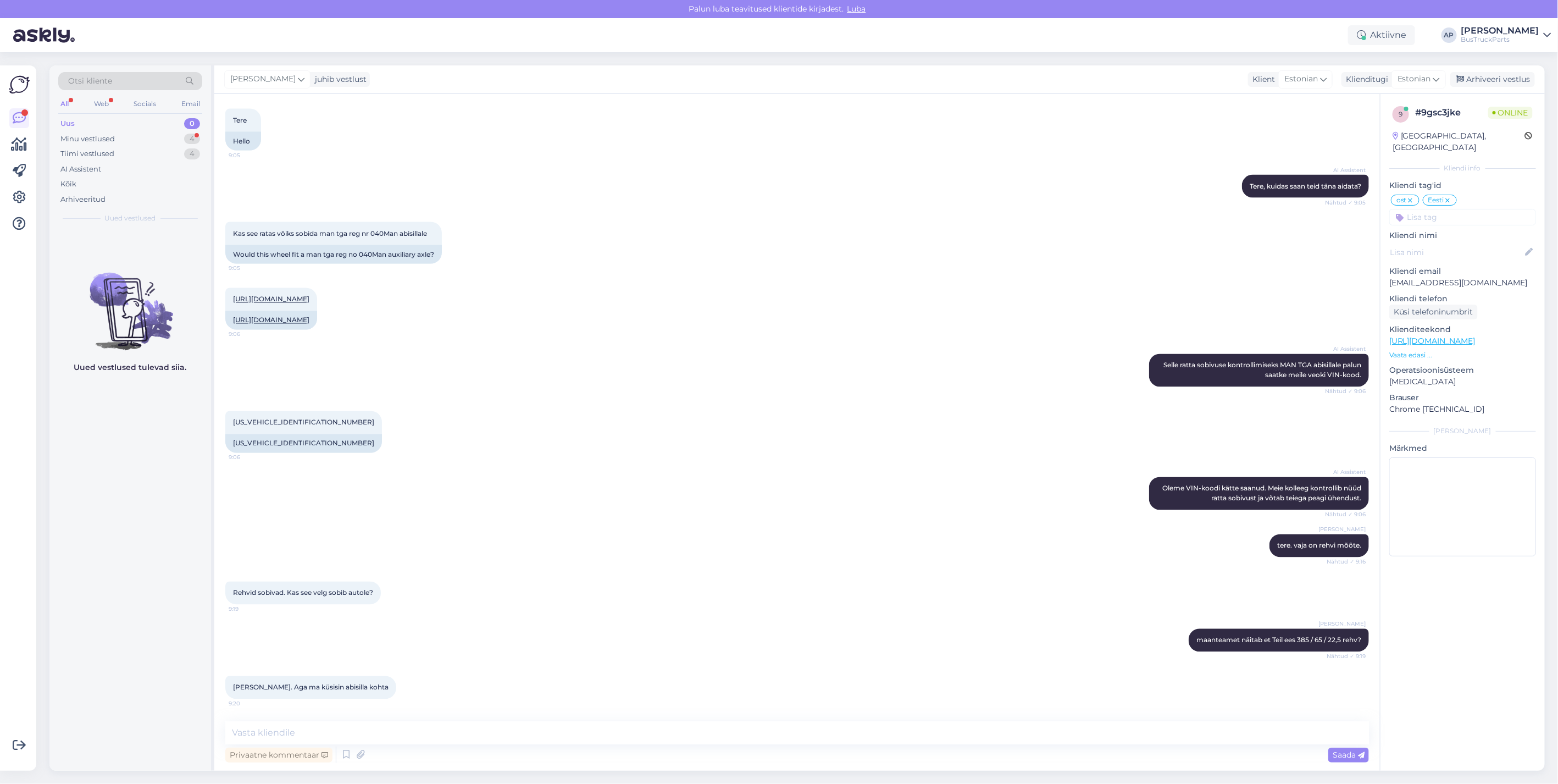
scroll to position [1474, 0]
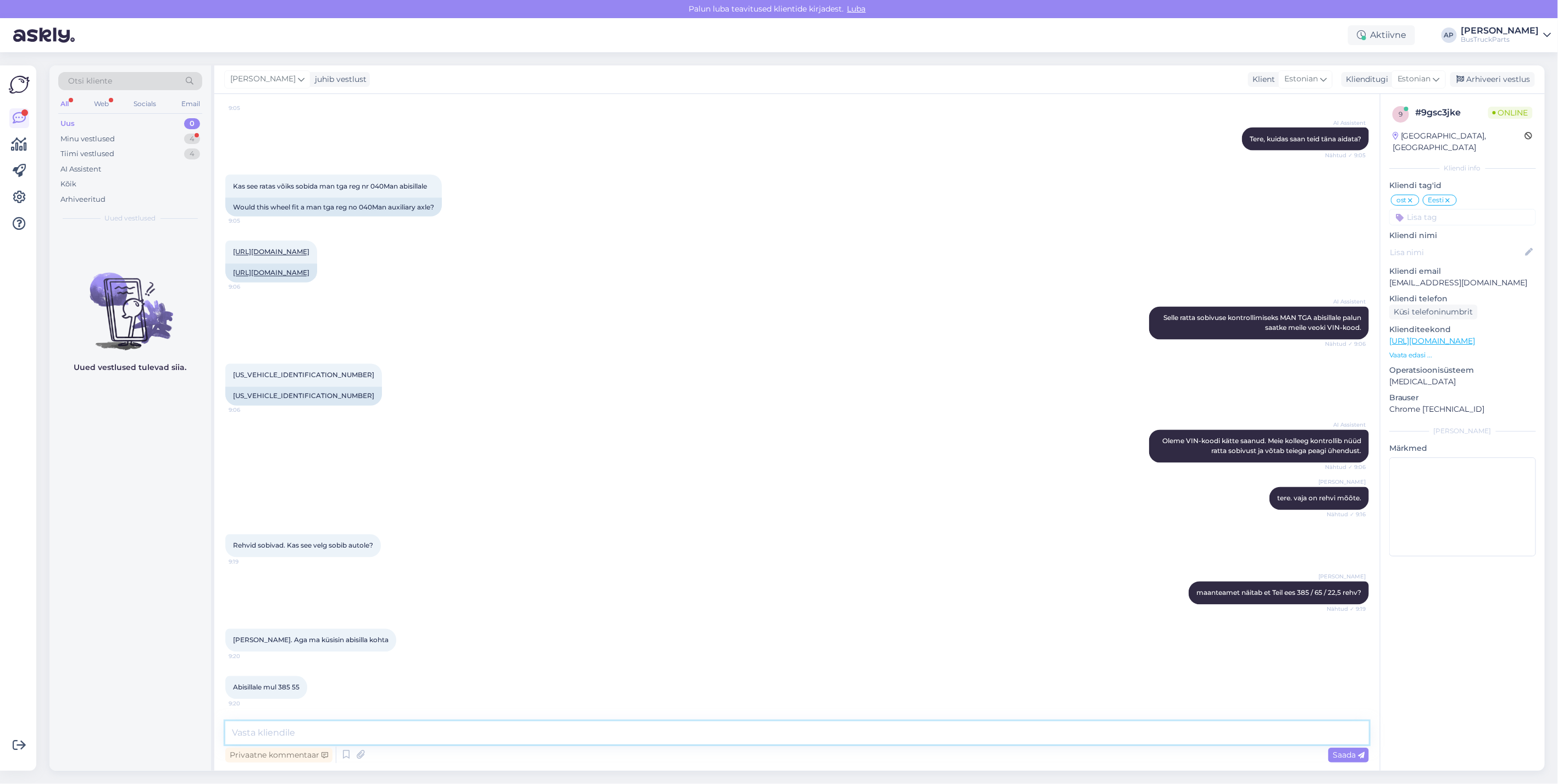
click at [323, 728] on textarea at bounding box center [797, 733] width 1144 height 23
type textarea "ok, siis on sobilik"
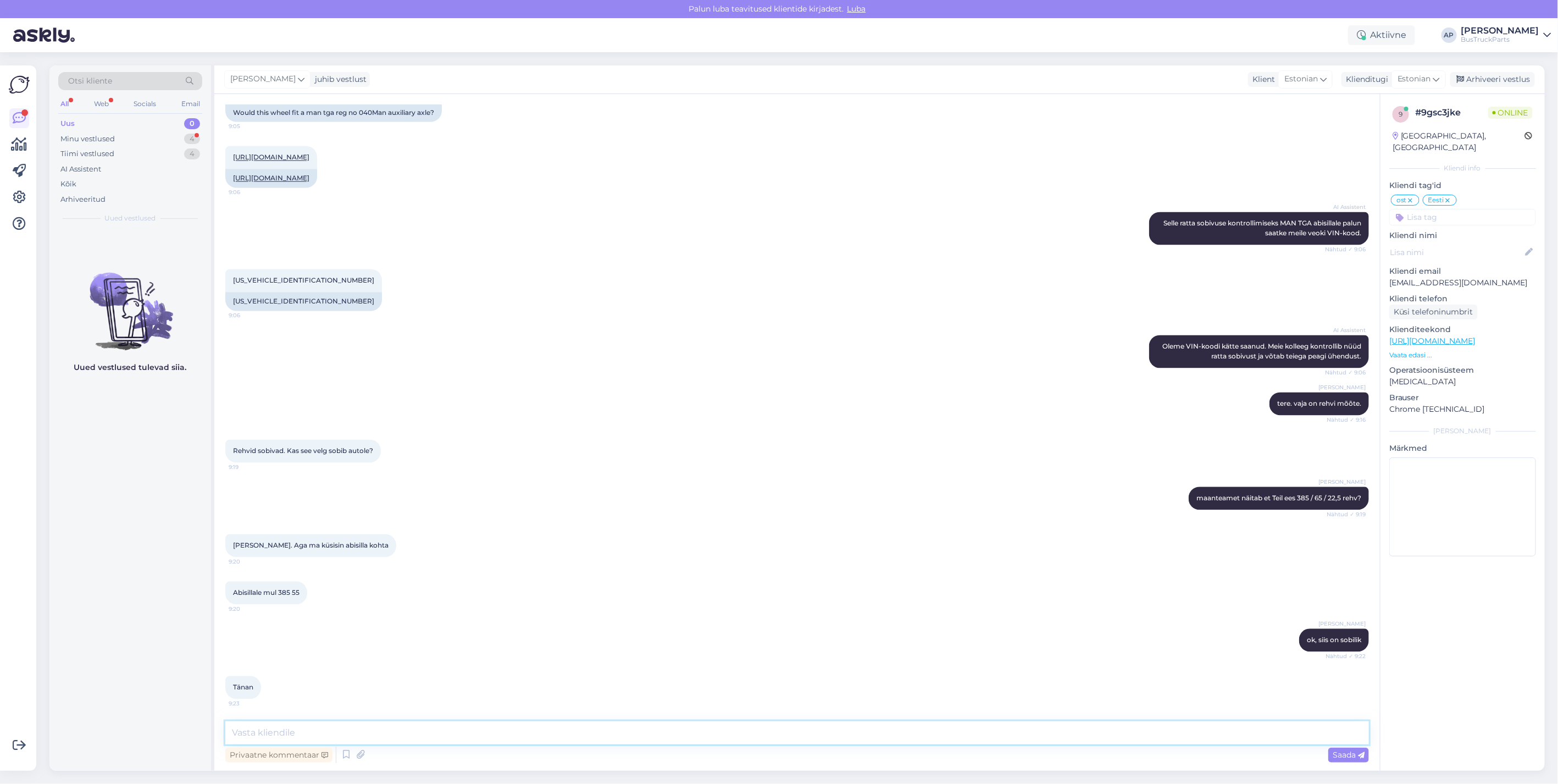
scroll to position [1569, 0]
click at [81, 149] on div "Tiimi vestlused" at bounding box center [87, 154] width 54 height 11
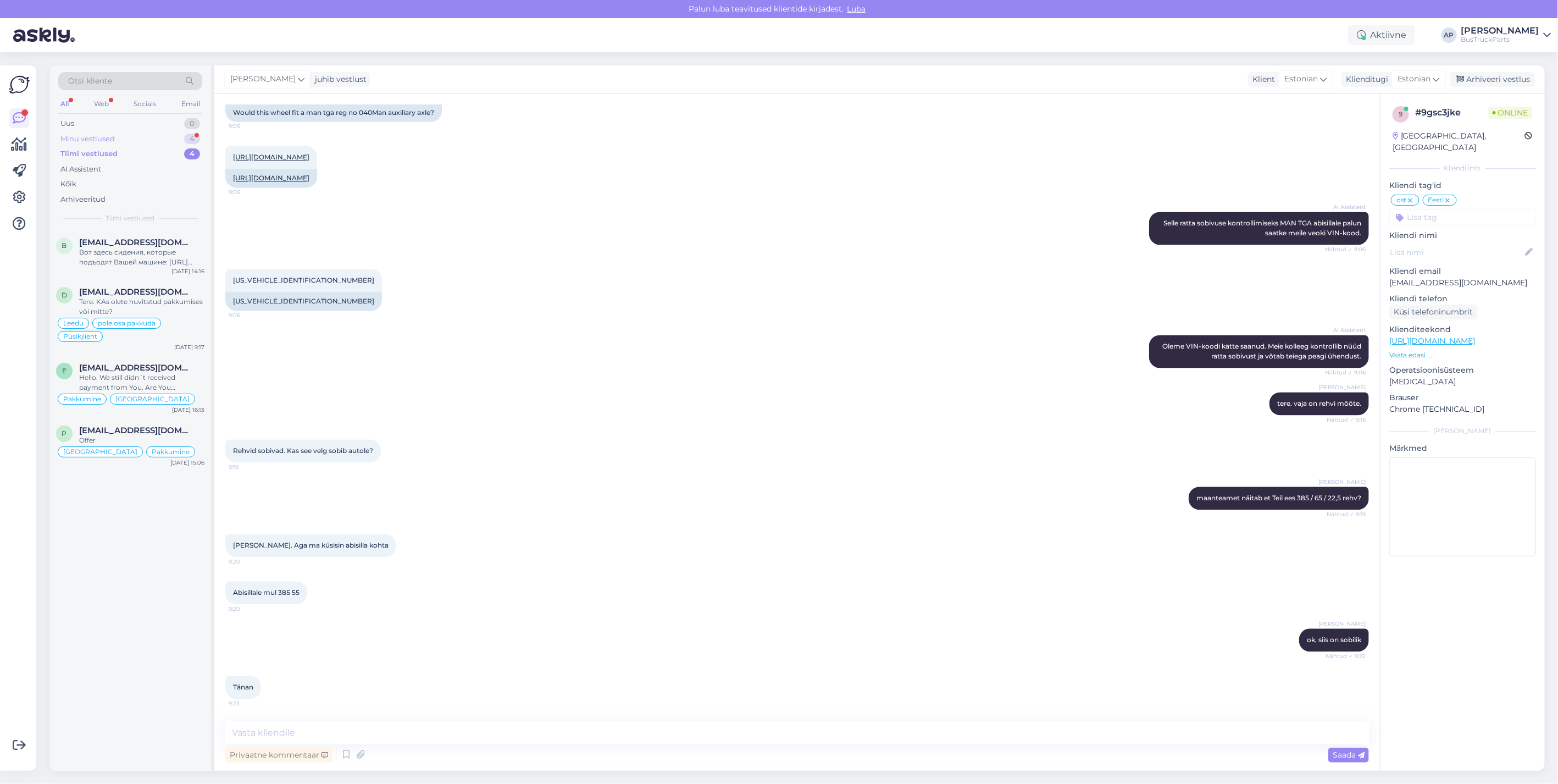
click at [85, 139] on div "Minu vestlused" at bounding box center [87, 139] width 54 height 11
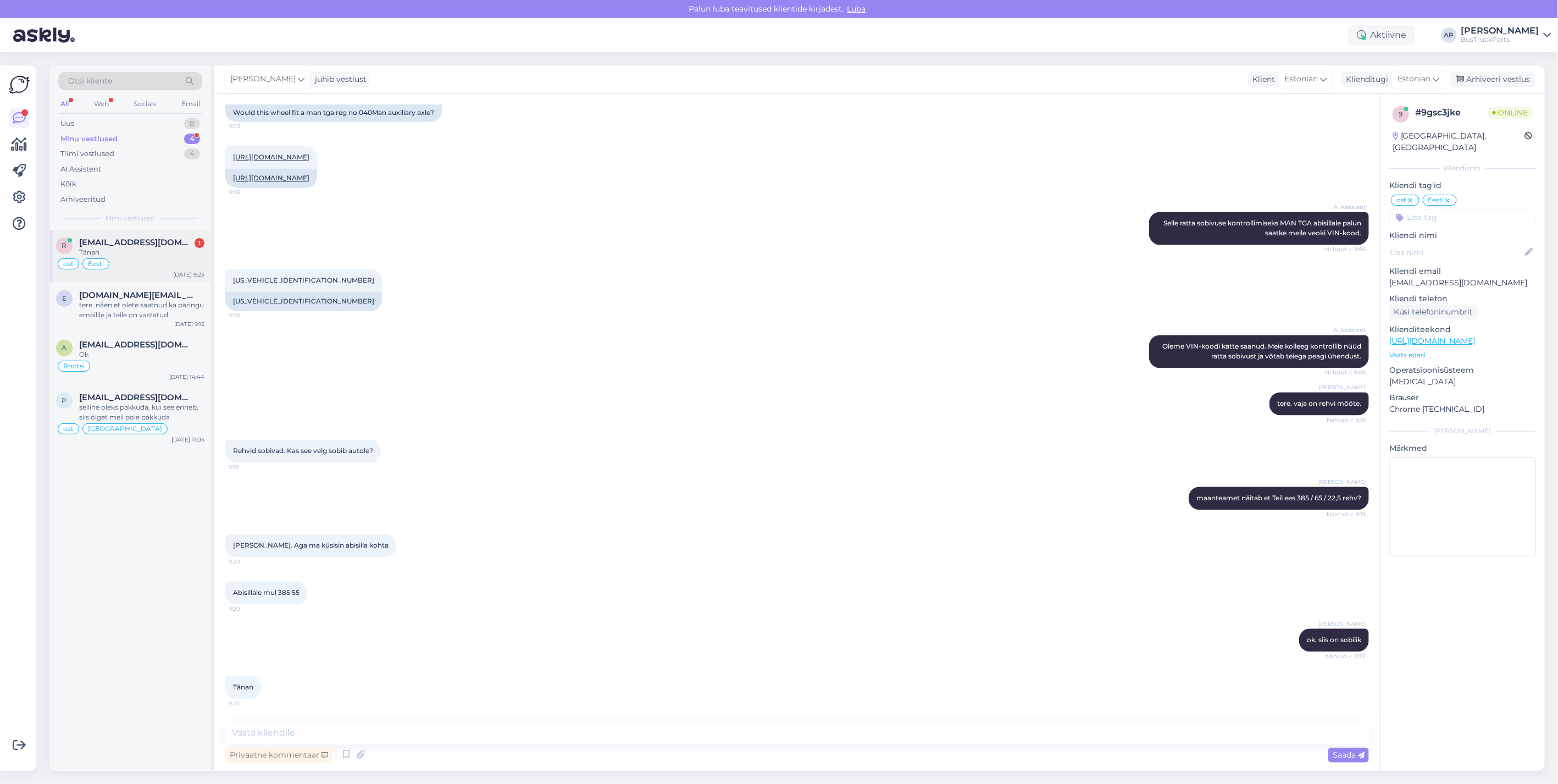
click at [144, 240] on span "[EMAIL_ADDRESS][DOMAIN_NAME]" at bounding box center [136, 242] width 114 height 10
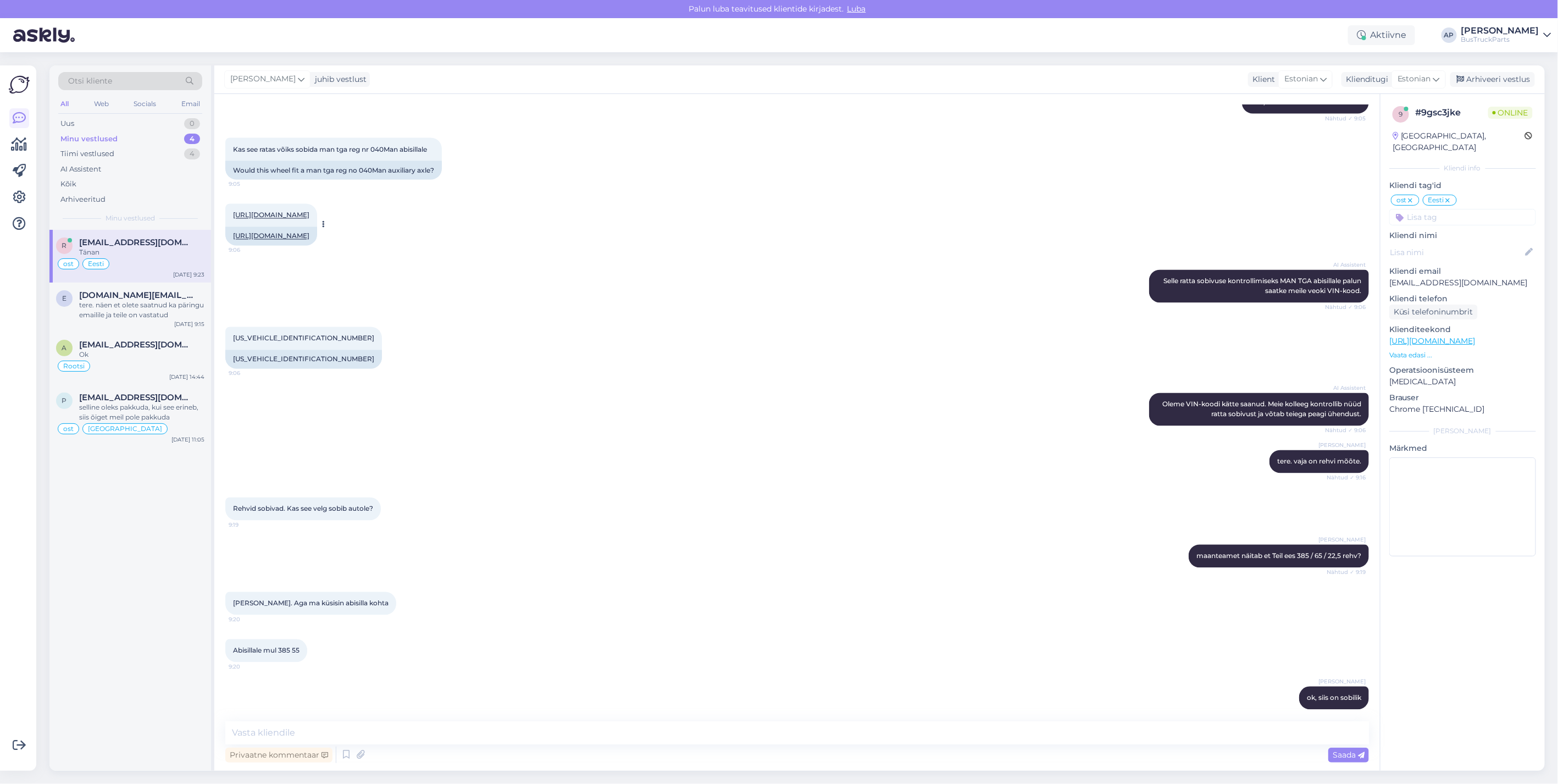
click at [310, 240] on link "[URL][DOMAIN_NAME]" at bounding box center [271, 236] width 77 height 8
drag, startPoint x: 195, startPoint y: 240, endPoint x: 62, endPoint y: 237, distance: 133.0
click at [62, 237] on div "r [EMAIL_ADDRESS][DOMAIN_NAME] Tänan" at bounding box center [130, 247] width 149 height 20
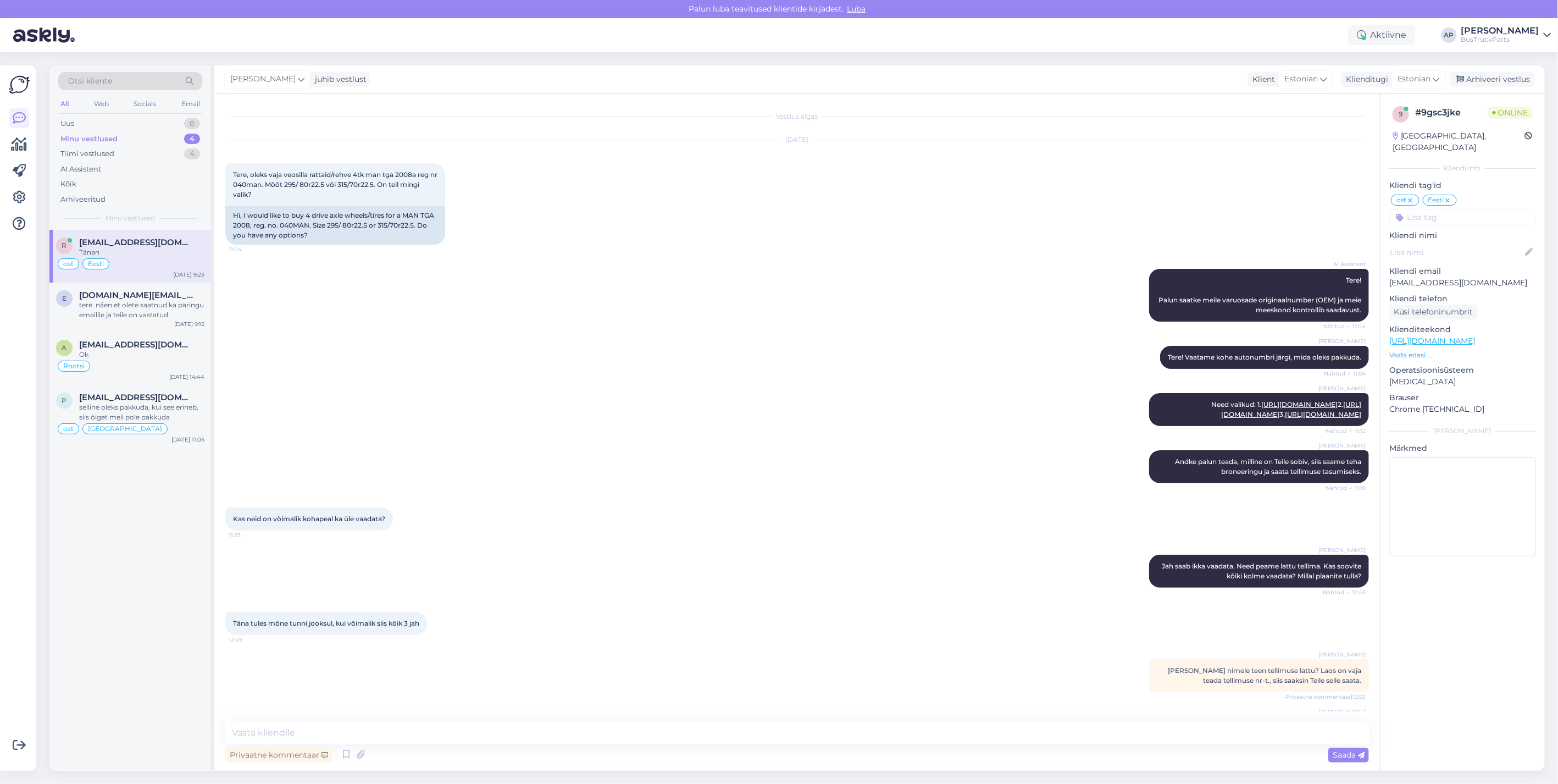
click at [1509, 195] on div "ost Eesti" at bounding box center [1463, 210] width 147 height 32
click at [635, 216] on div "[DATE] Tere, oleks vaja veosilla rattaid/rehve 4tk man tga 2008a reg nr 040man.…" at bounding box center [797, 192] width 1144 height 129
drag, startPoint x: 191, startPoint y: 240, endPoint x: 78, endPoint y: 242, distance: 113.0
click at [79, 242] on div "[EMAIL_ADDRESS][DOMAIN_NAME]" at bounding box center [142, 242] width 125 height 10
copy span "[EMAIL_ADDRESS][DOMAIN_NAME]"
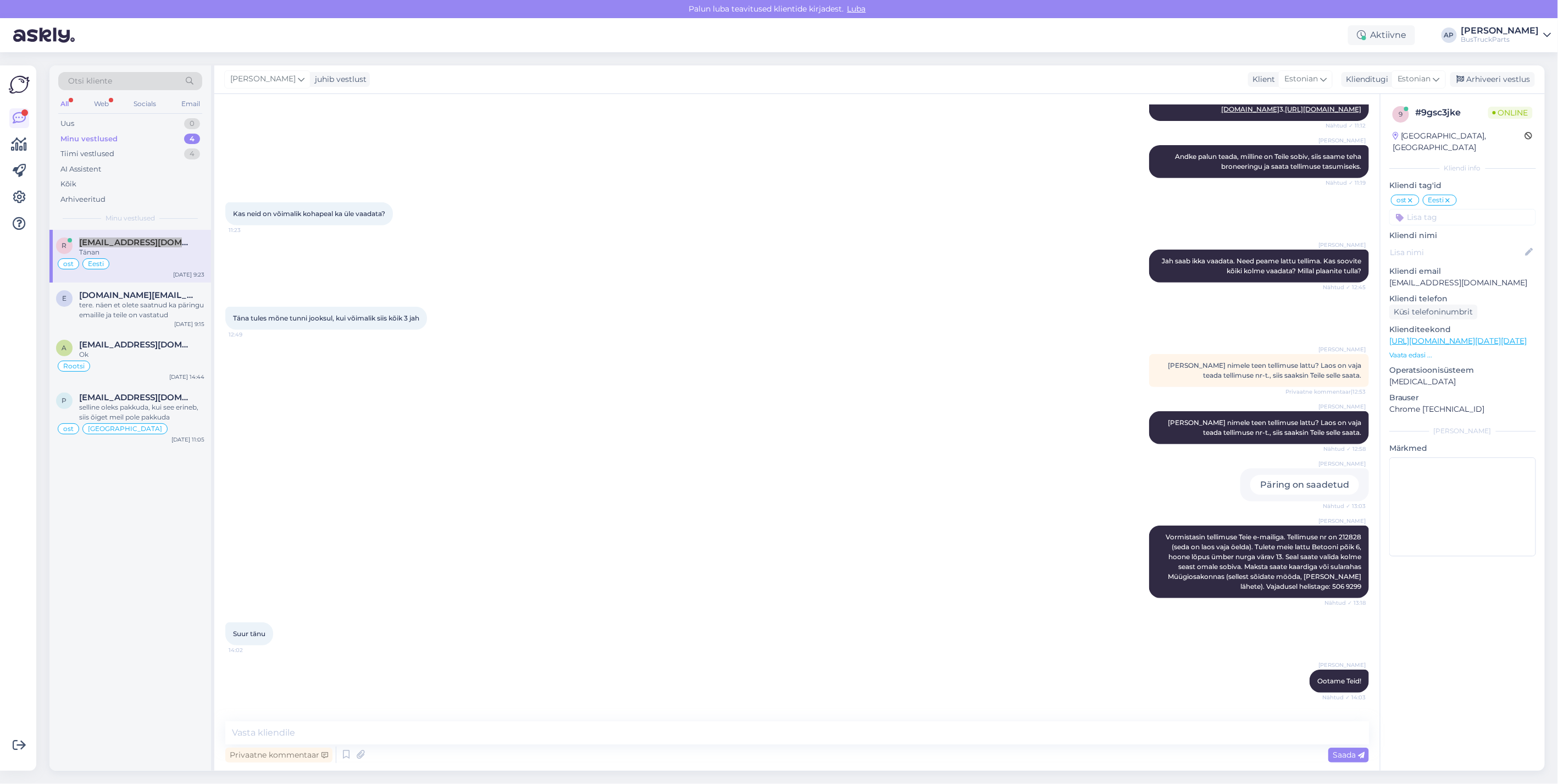
scroll to position [469, 0]
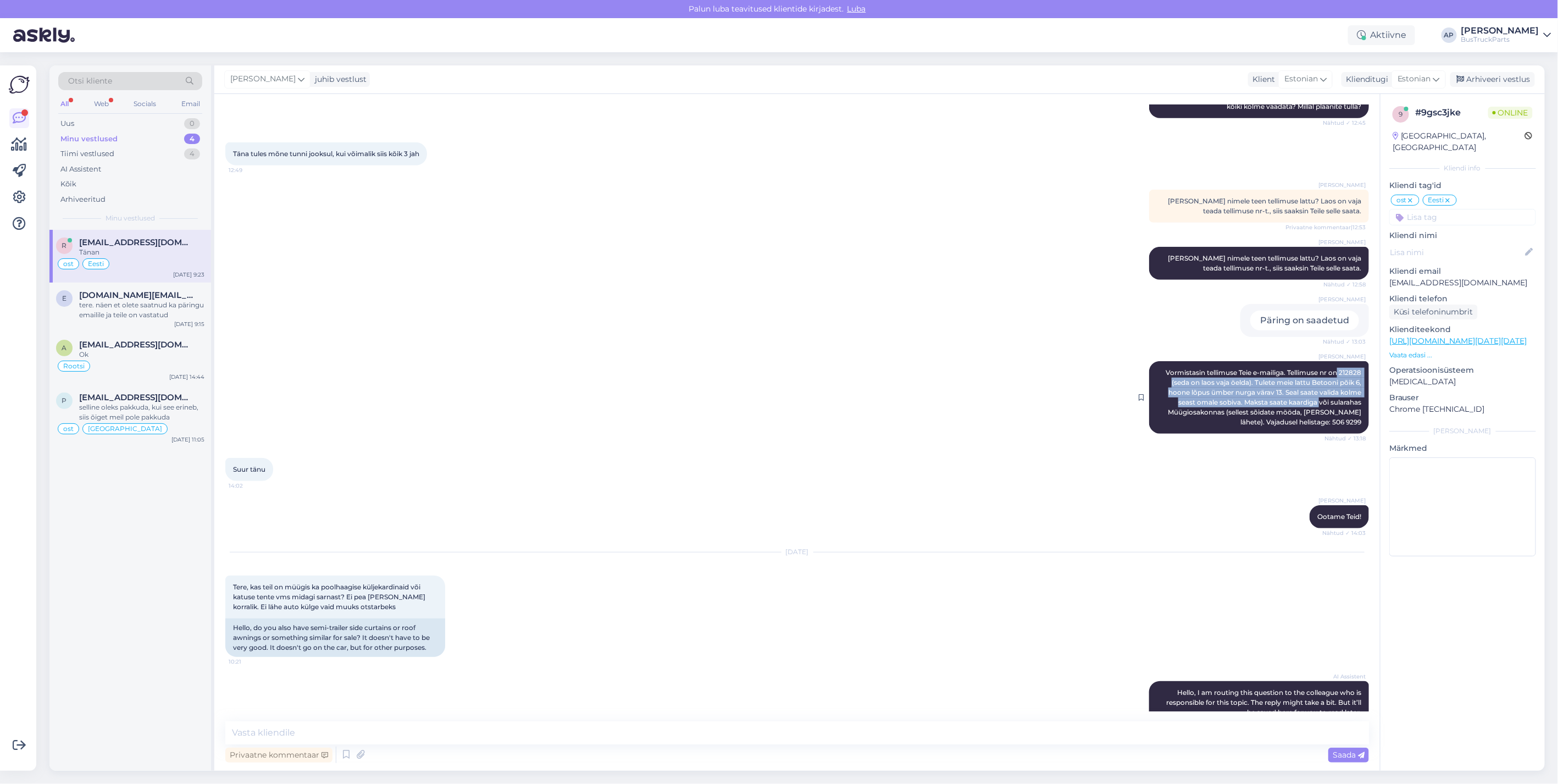
drag, startPoint x: 1327, startPoint y: 450, endPoint x: 1313, endPoint y: 472, distance: 26.1
click at [1311, 433] on div "[PERSON_NAME] Vormistasin tellimuse Teie e-mailiga. Tellimuse nr on 212828 (sed…" at bounding box center [1259, 397] width 220 height 73
drag, startPoint x: 1313, startPoint y: 472, endPoint x: 1266, endPoint y: 419, distance: 70.8
click at [1266, 349] on div "[PERSON_NAME] on saadetud Nähtud ✓ 13:03" at bounding box center [797, 321] width 1144 height 57
drag, startPoint x: 1332, startPoint y: 448, endPoint x: 1085, endPoint y: 663, distance: 327.5
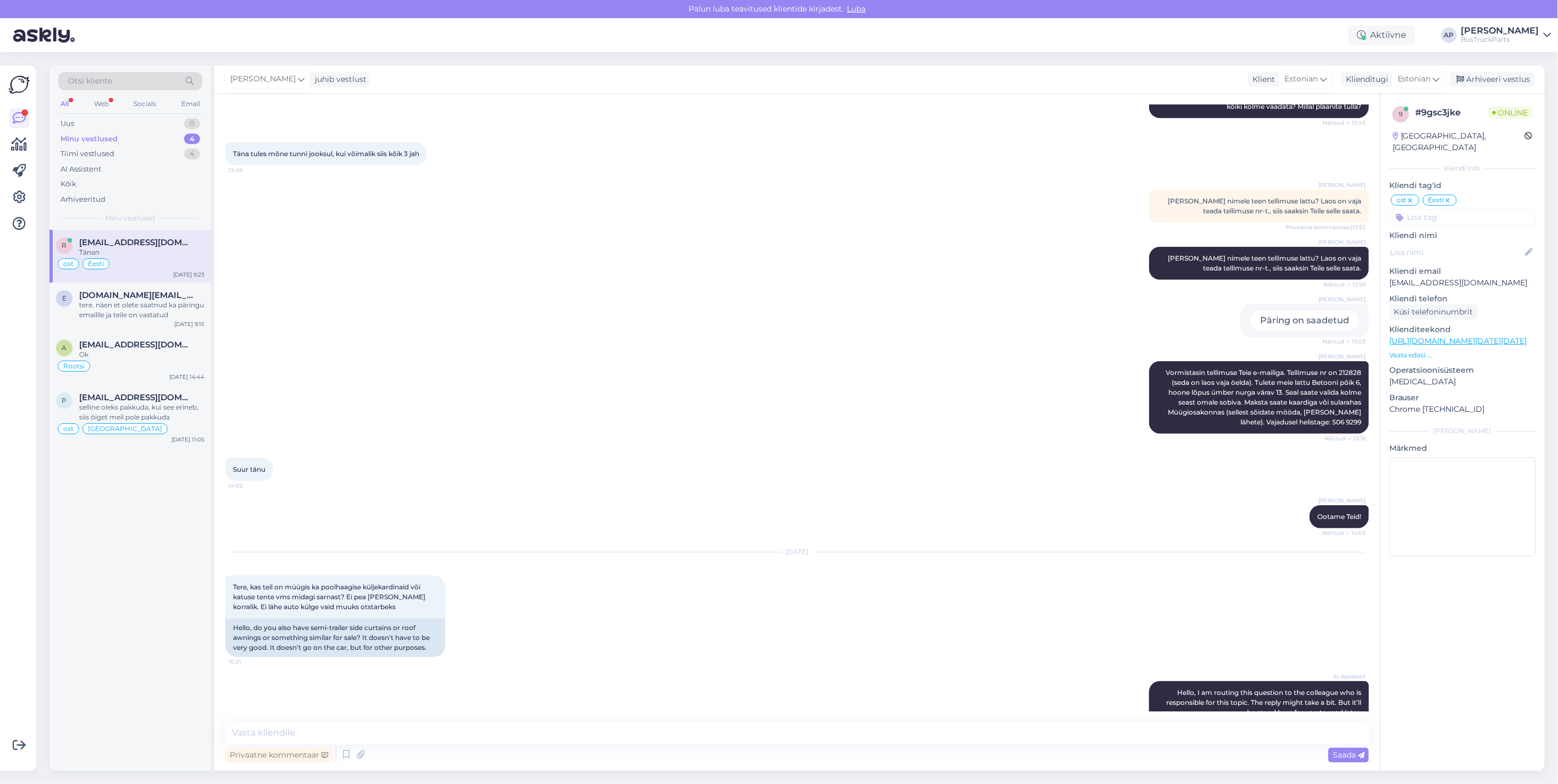
click at [1085, 663] on div "Vestlus algas [DATE] Tere, oleks vaja veosilla rattaid/rehve 4tk man tga 2008a …" at bounding box center [802, 408] width 1154 height 606
drag, startPoint x: 676, startPoint y: 380, endPoint x: 695, endPoint y: 399, distance: 26.9
click at [690, 349] on div "[PERSON_NAME] on saadetud Nähtud ✓ 13:03" at bounding box center [797, 321] width 1144 height 57
drag, startPoint x: 1354, startPoint y: 451, endPoint x: 1328, endPoint y: 450, distance: 26.0
click at [1328, 433] on div "[PERSON_NAME] Vormistasin tellimuse Teie e-mailiga. Tellimuse nr on 212828 (sed…" at bounding box center [1259, 397] width 220 height 73
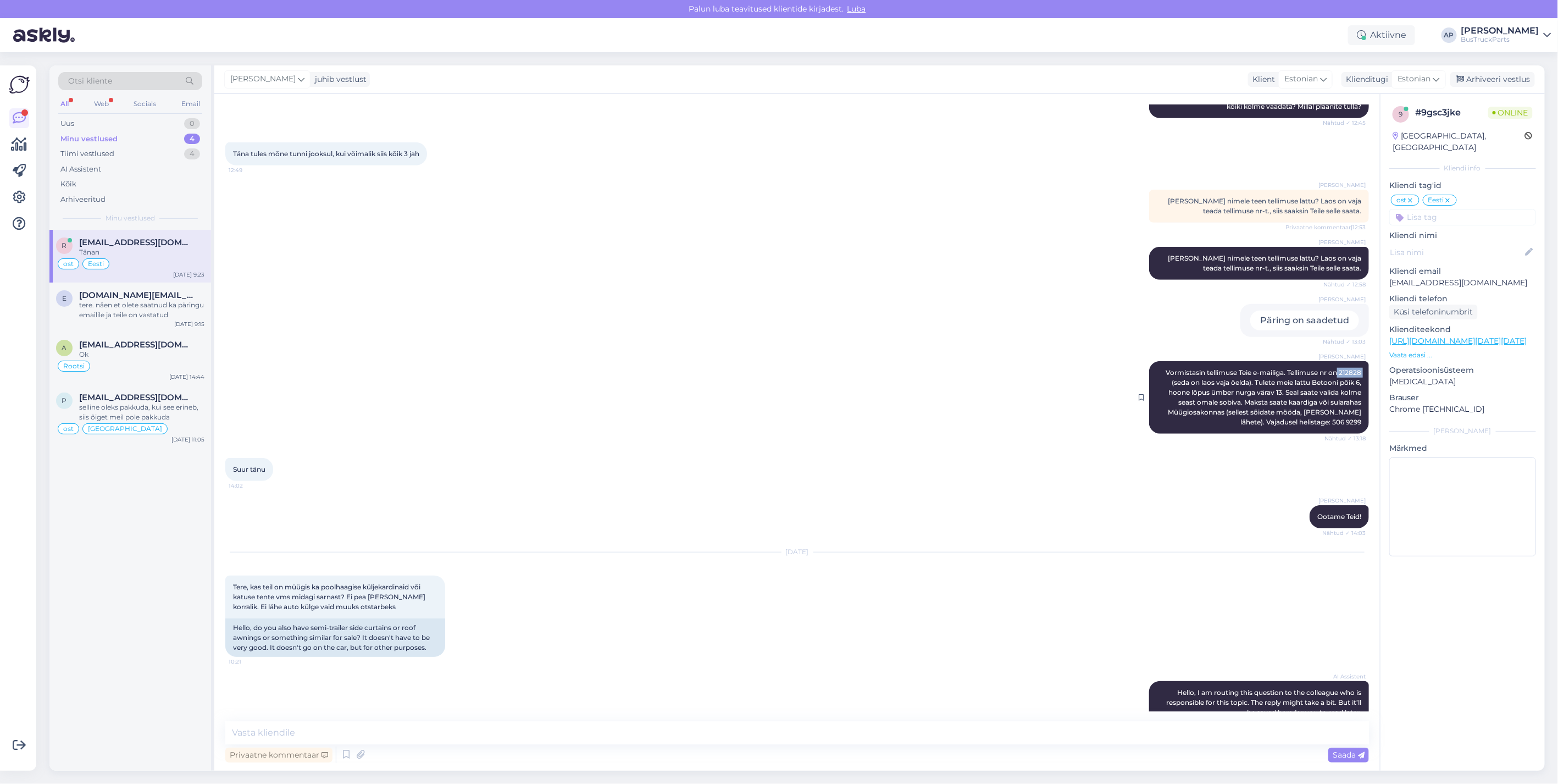
copy span "212828"
click at [1404, 209] on div at bounding box center [1463, 217] width 147 height 17
click at [1401, 209] on div at bounding box center [1463, 217] width 147 height 17
click at [1407, 209] on input at bounding box center [1463, 217] width 147 height 17
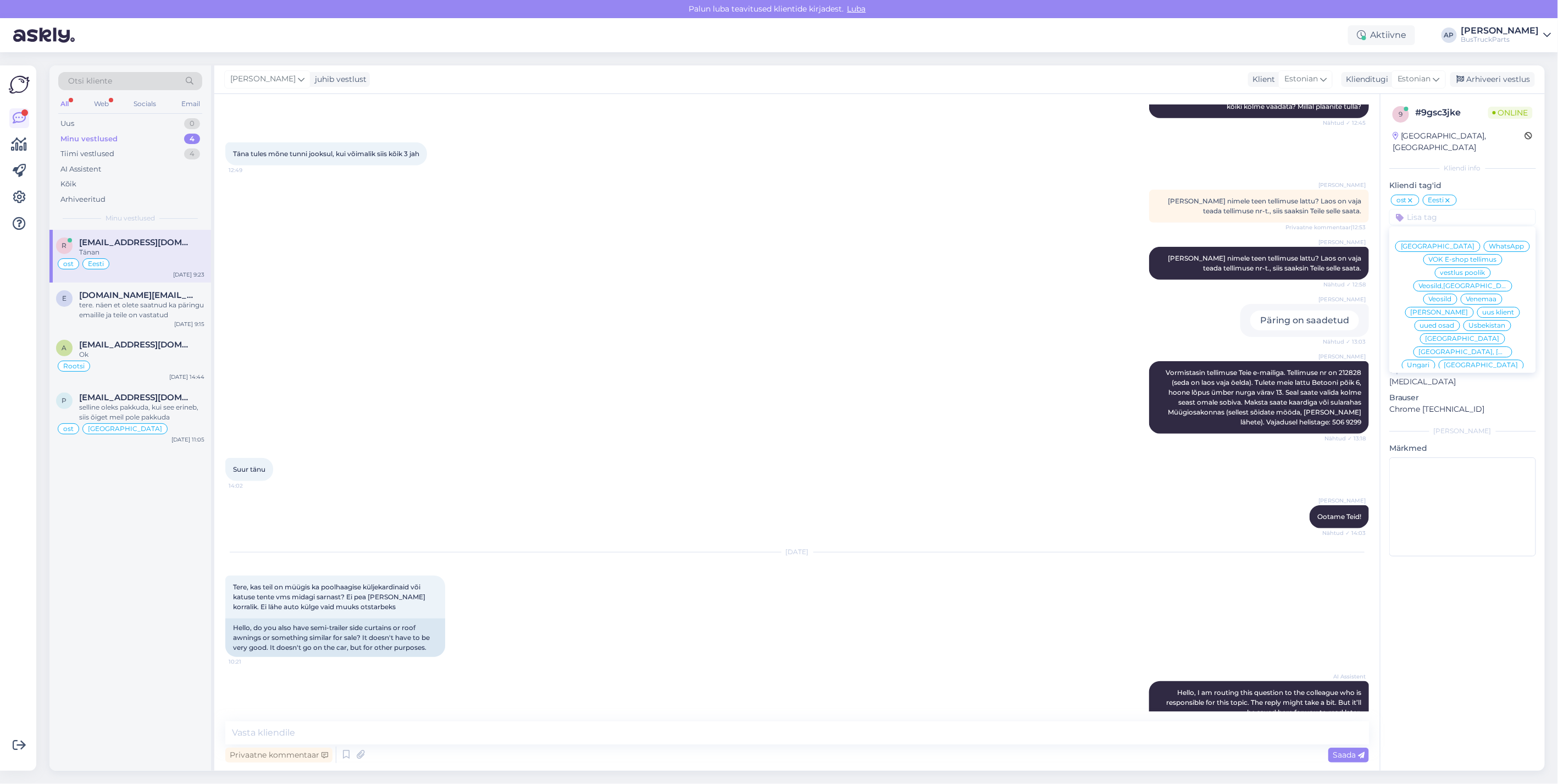
paste input "IMPRAREK OÜ"
type input "IMPRAREK OÜ"
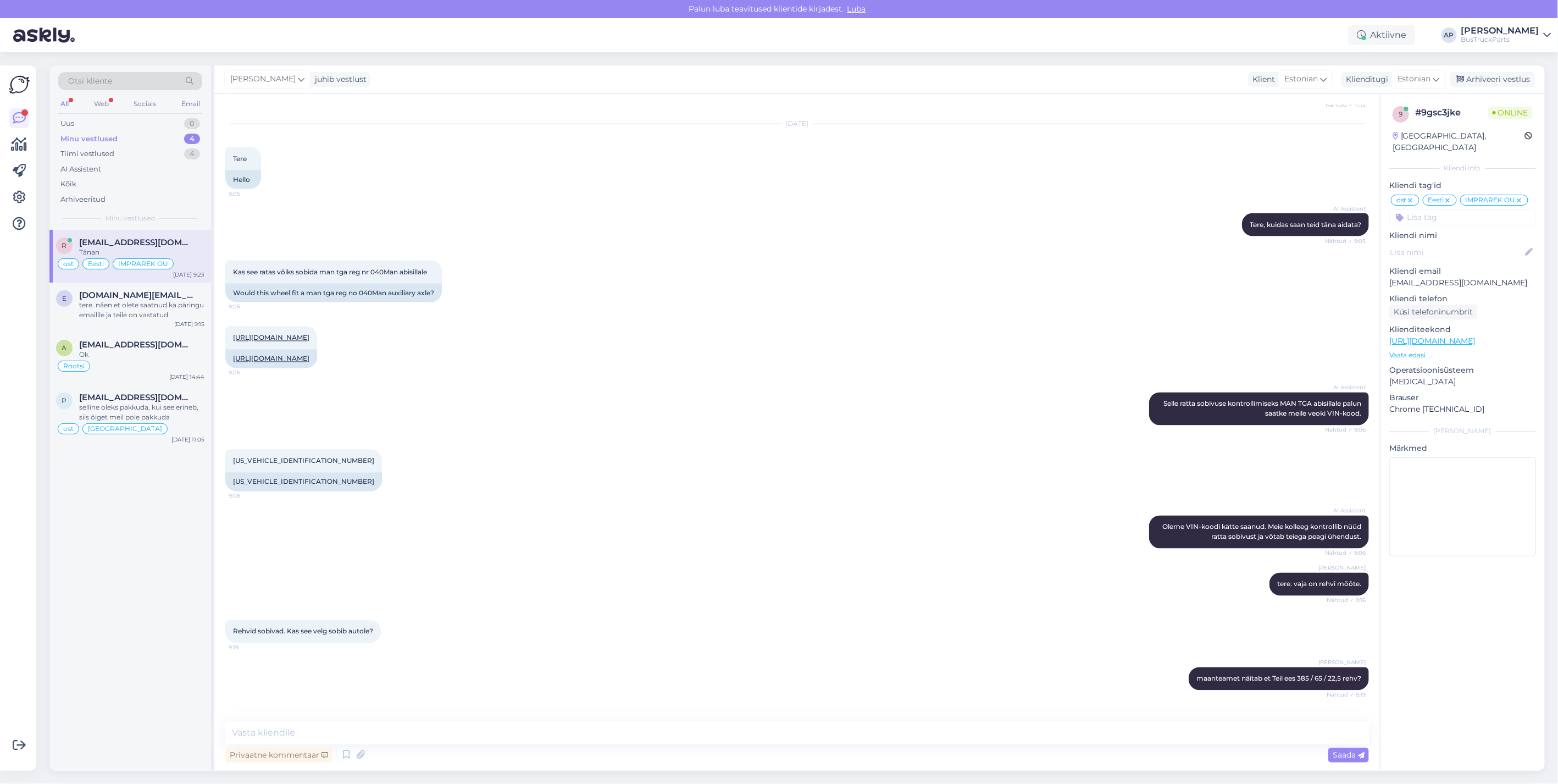
scroll to position [1569, 0]
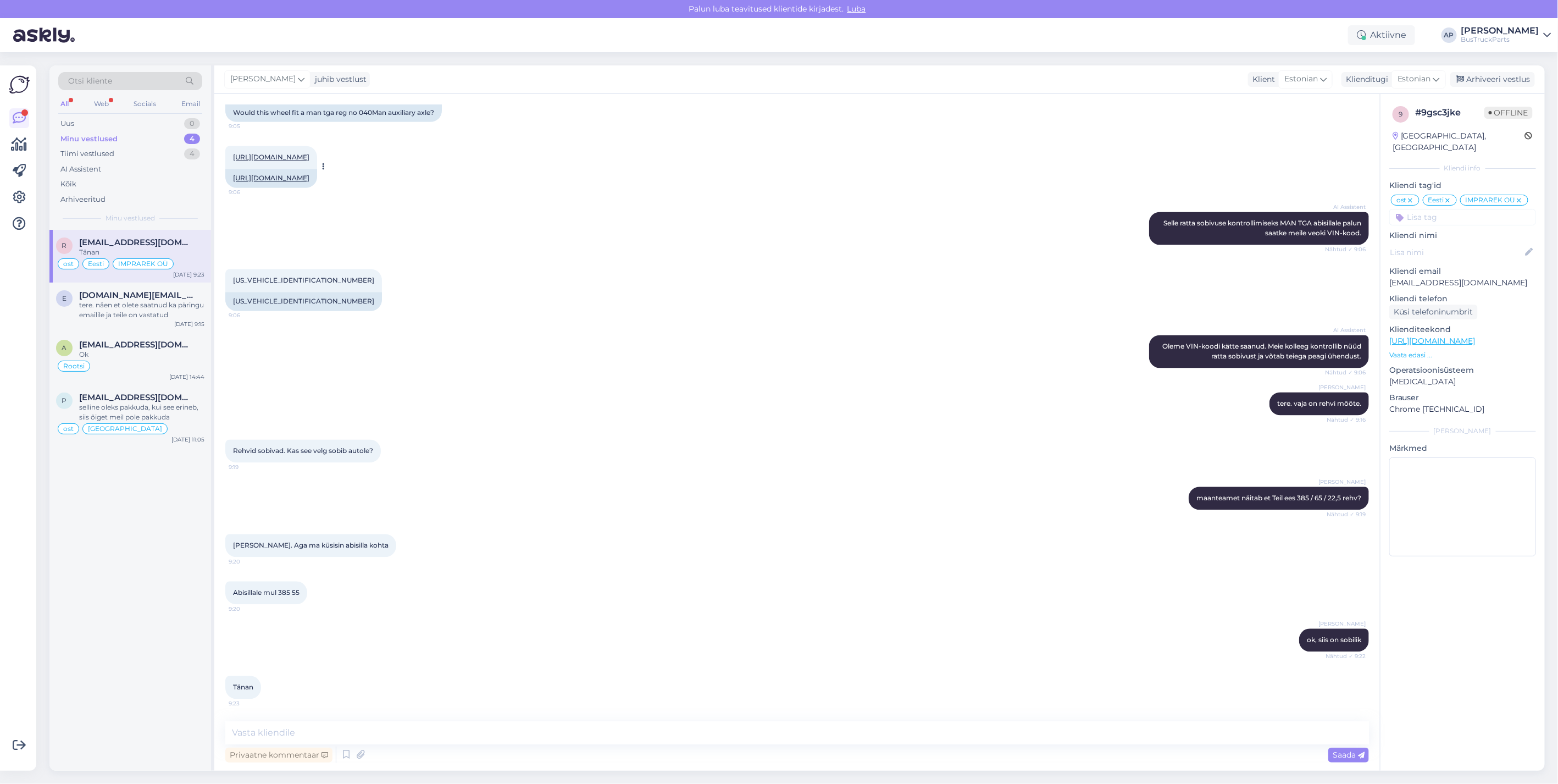
drag, startPoint x: 255, startPoint y: 164, endPoint x: 424, endPoint y: 185, distance: 170.3
click at [255, 169] on div "[URL][DOMAIN_NAME]" at bounding box center [271, 179] width 92 height 18
click at [270, 175] on link "[URL][DOMAIN_NAME]" at bounding box center [271, 179] width 77 height 8
click at [109, 302] on div "tere. näen et olete saatnud ka päringu emailile ja teile on vastatud" at bounding box center [142, 310] width 125 height 20
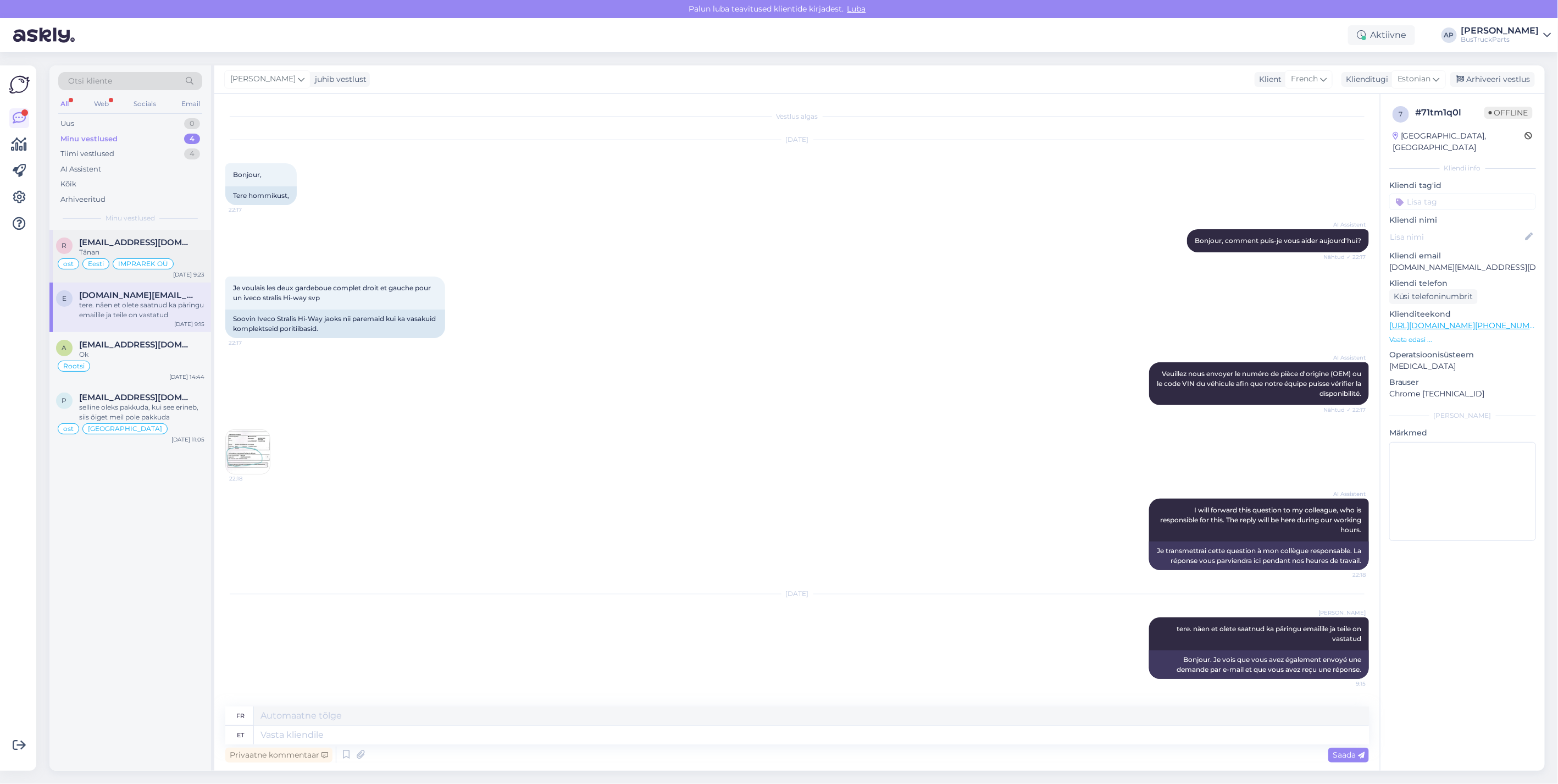
click at [144, 242] on span "[EMAIL_ADDRESS][DOMAIN_NAME]" at bounding box center [136, 242] width 114 height 10
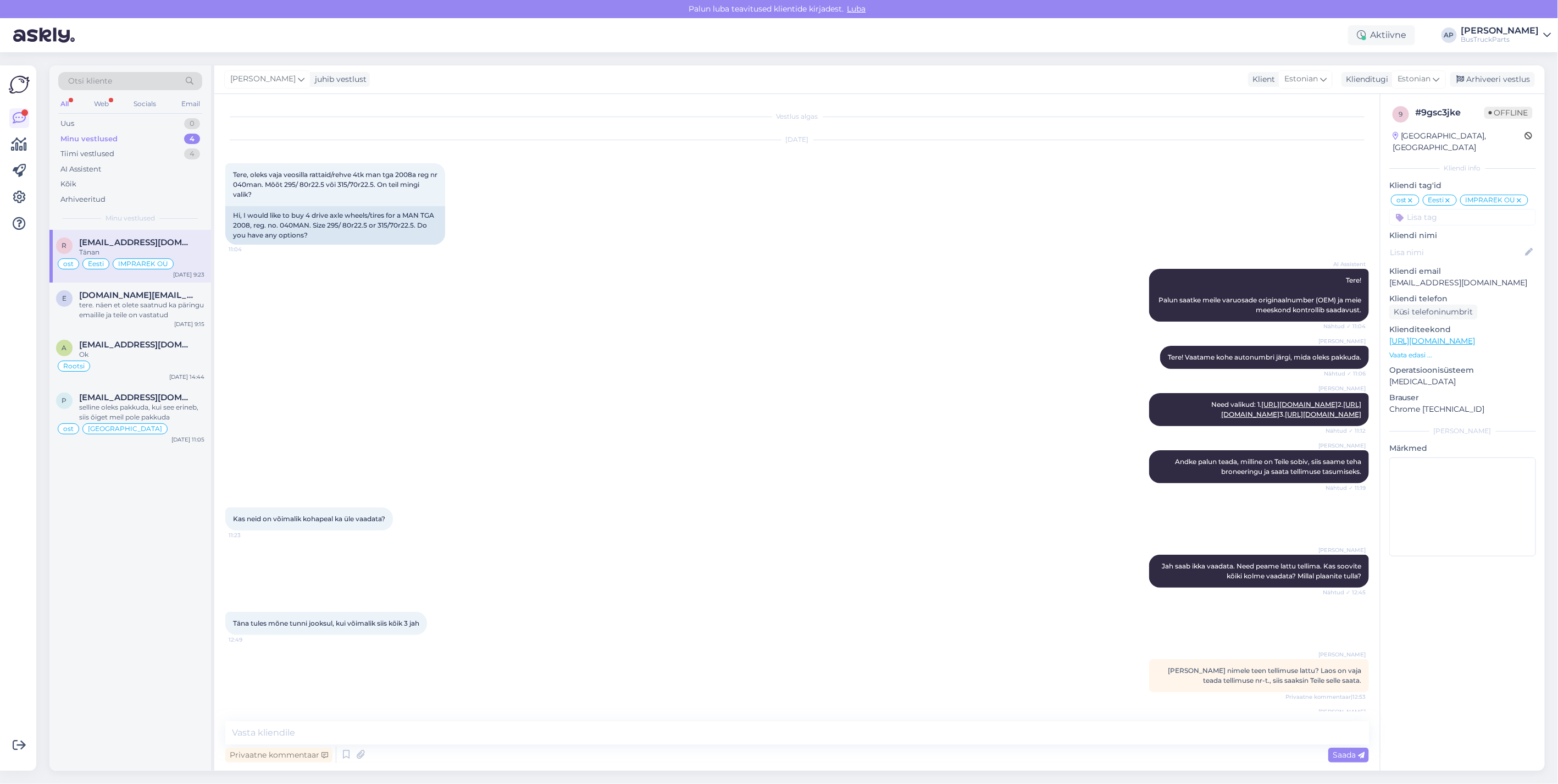
scroll to position [1569, 0]
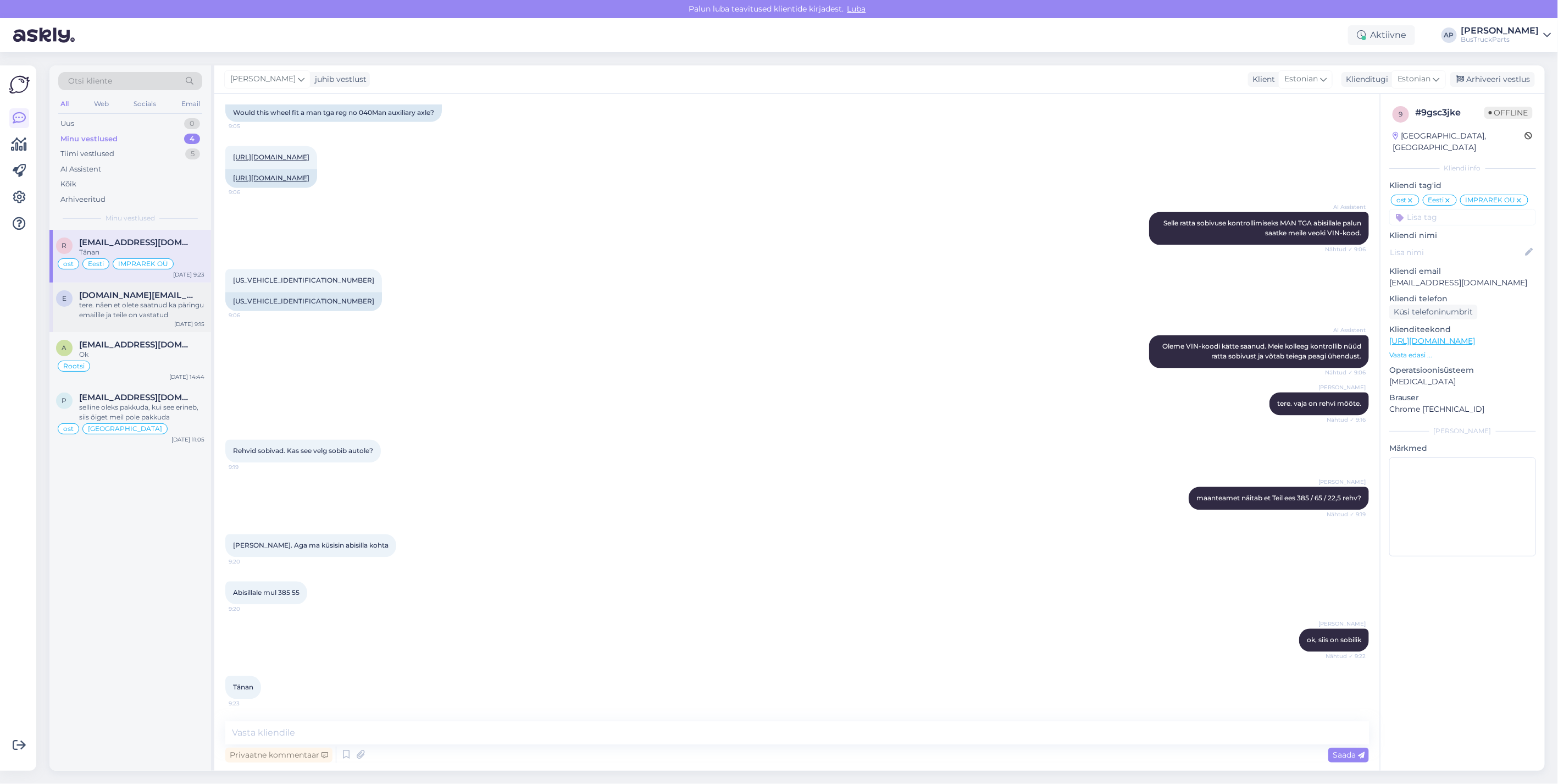
click at [129, 296] on span "[DOMAIN_NAME][EMAIL_ADDRESS][DOMAIN_NAME]" at bounding box center [136, 296] width 114 height 10
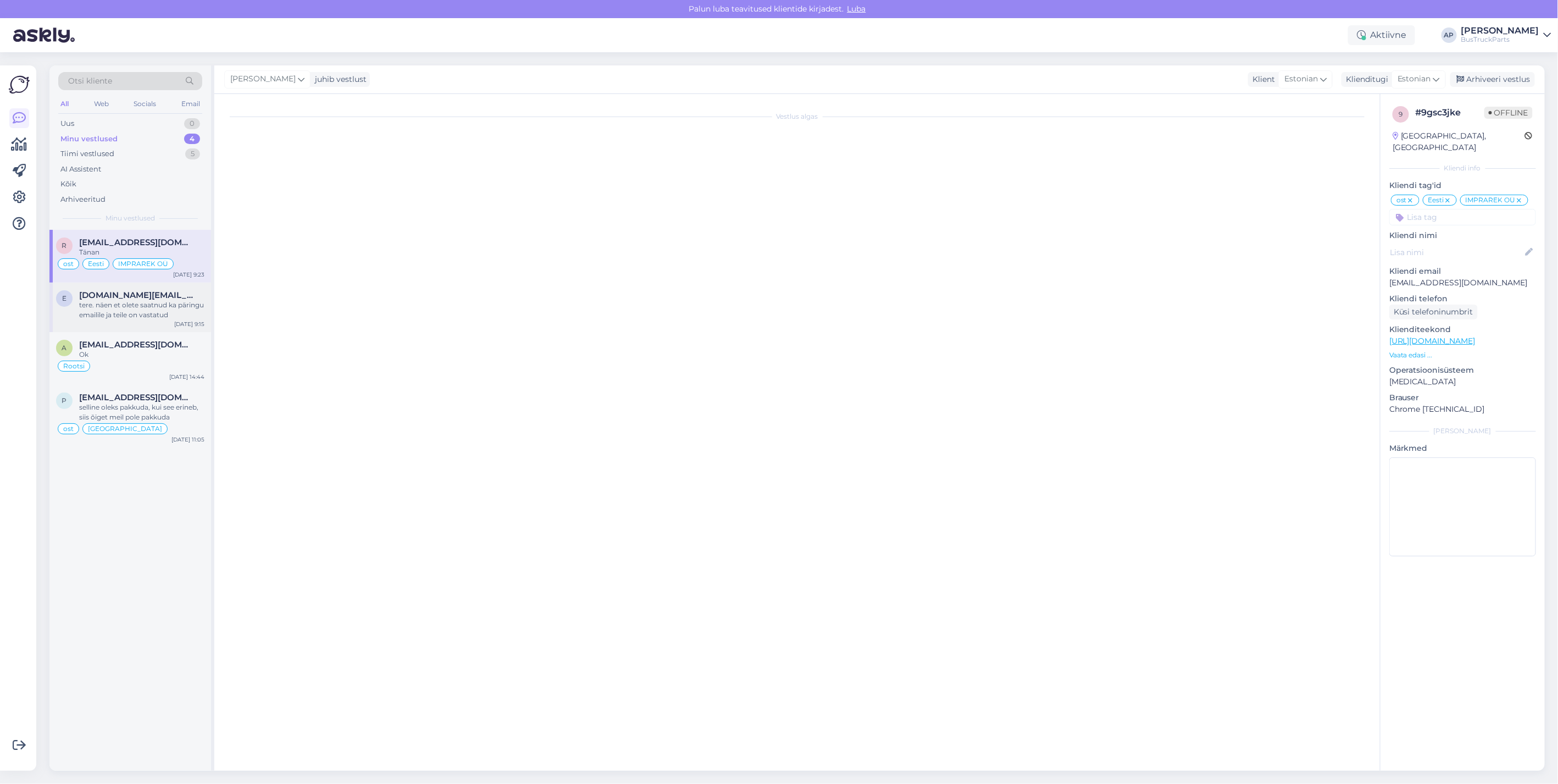
scroll to position [0, 0]
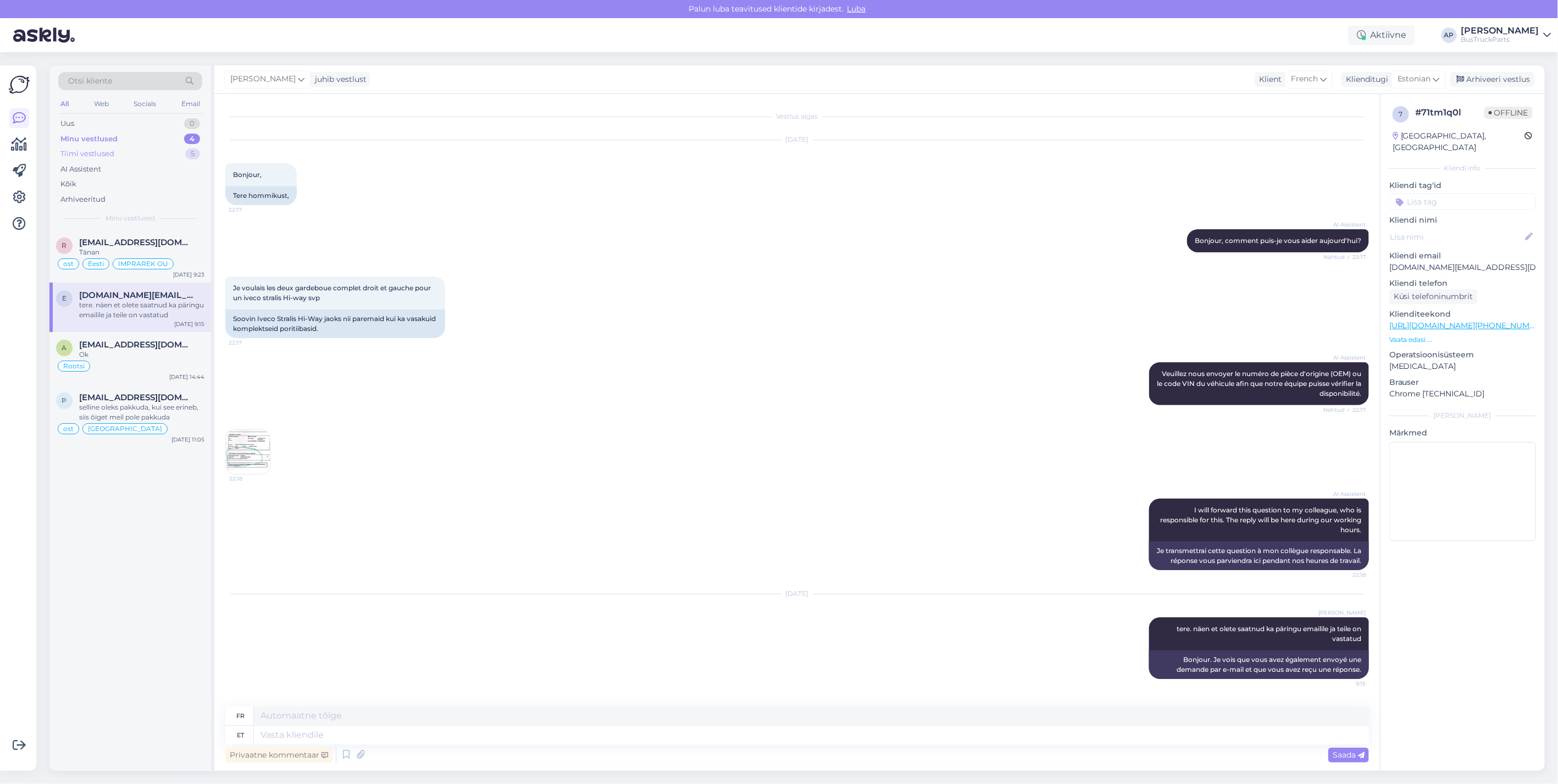
click at [112, 150] on div "Tiimi vestlused" at bounding box center [87, 154] width 54 height 11
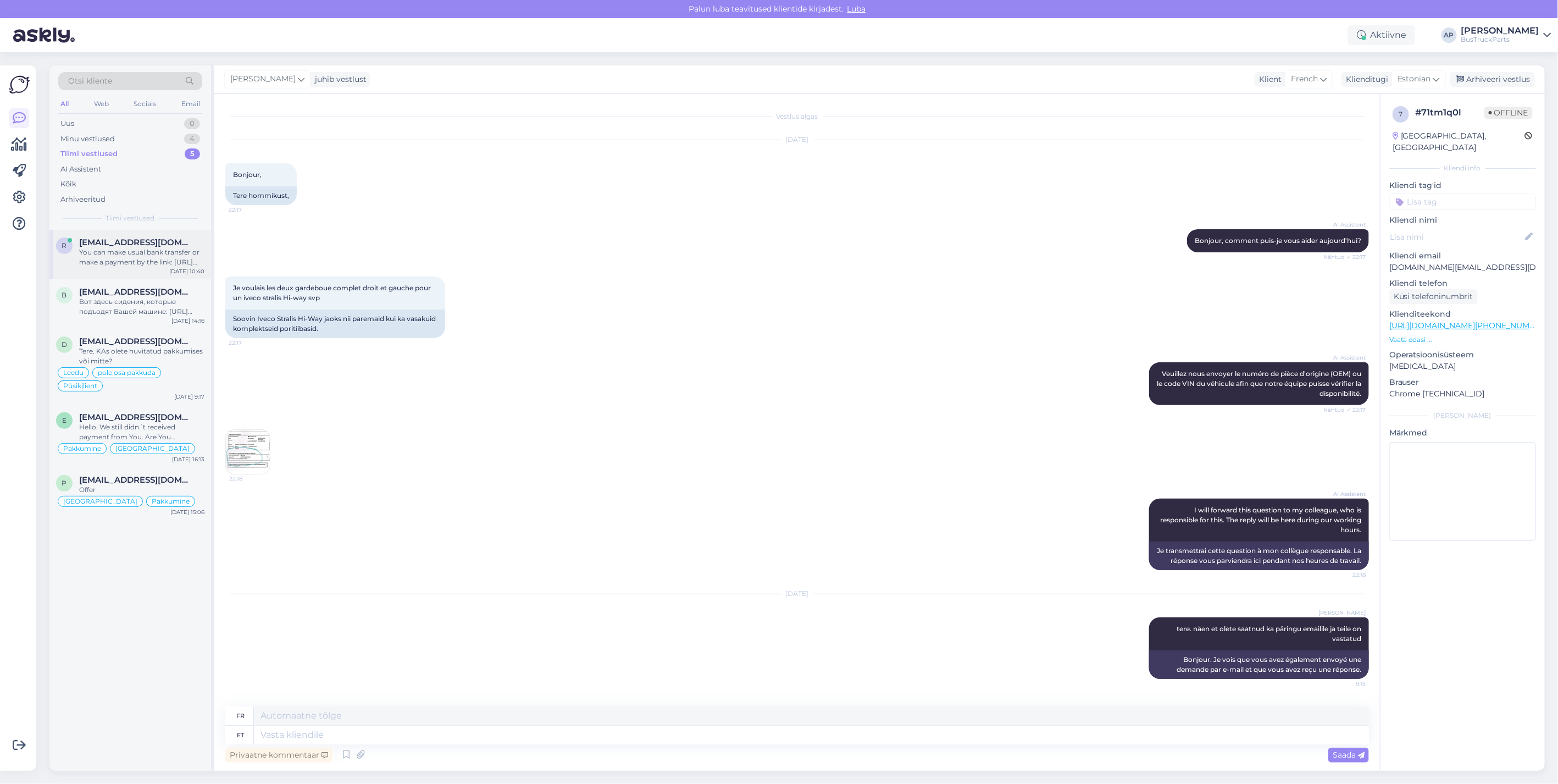
click at [114, 238] on span "[EMAIL_ADDRESS][DOMAIN_NAME]" at bounding box center [136, 242] width 114 height 10
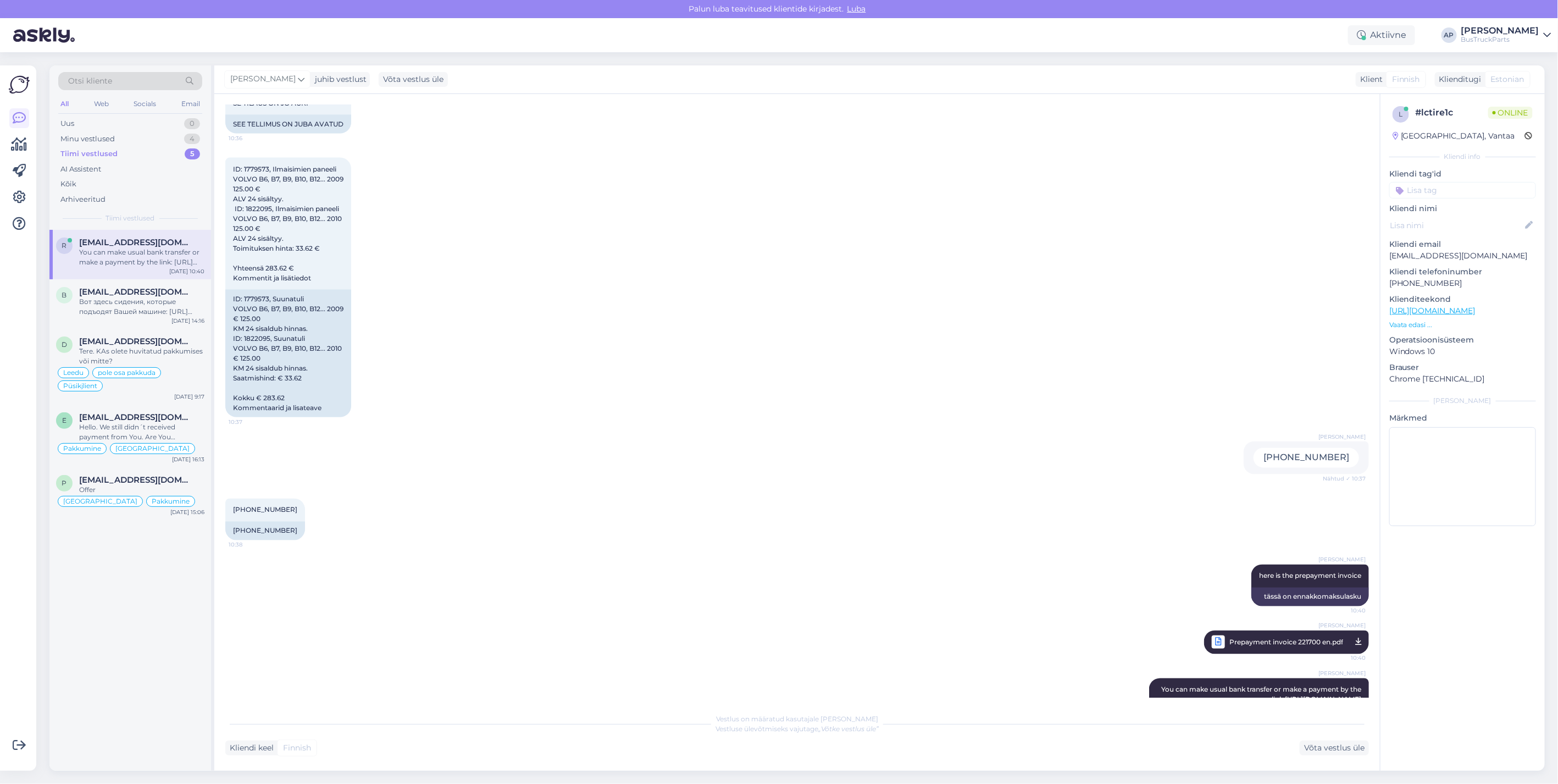
scroll to position [1141, 0]
